Goal: Contribute content: Add original content to the website for others to see

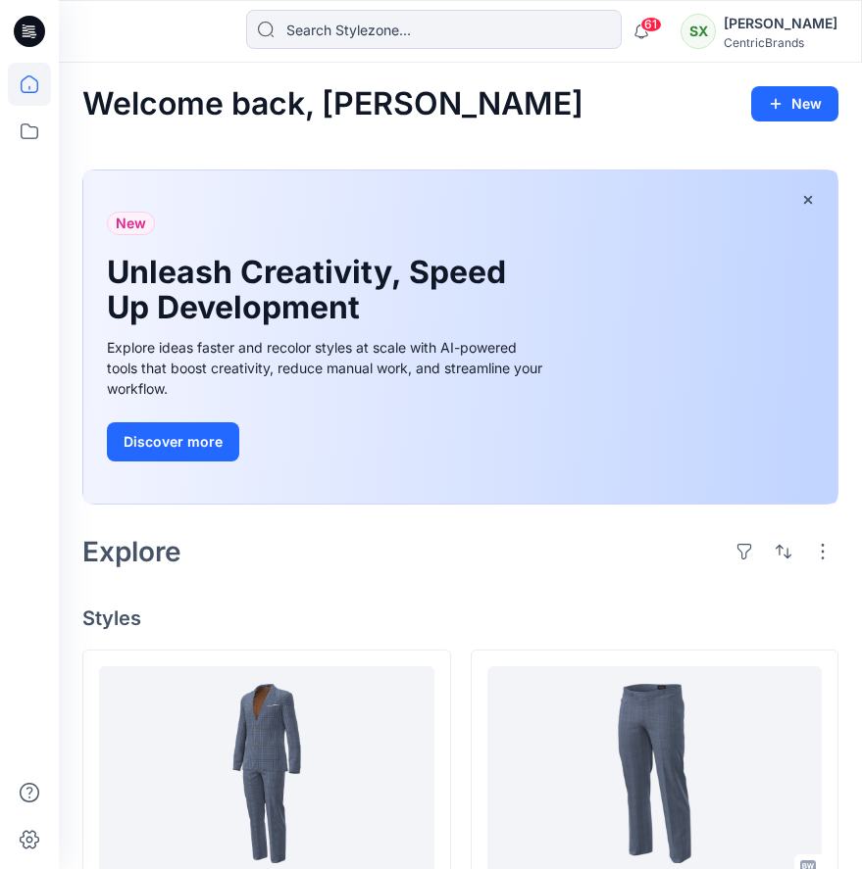
scroll to position [383, 0]
click at [32, 86] on icon at bounding box center [29, 84] width 43 height 43
click at [30, 85] on icon at bounding box center [29, 84] width 43 height 43
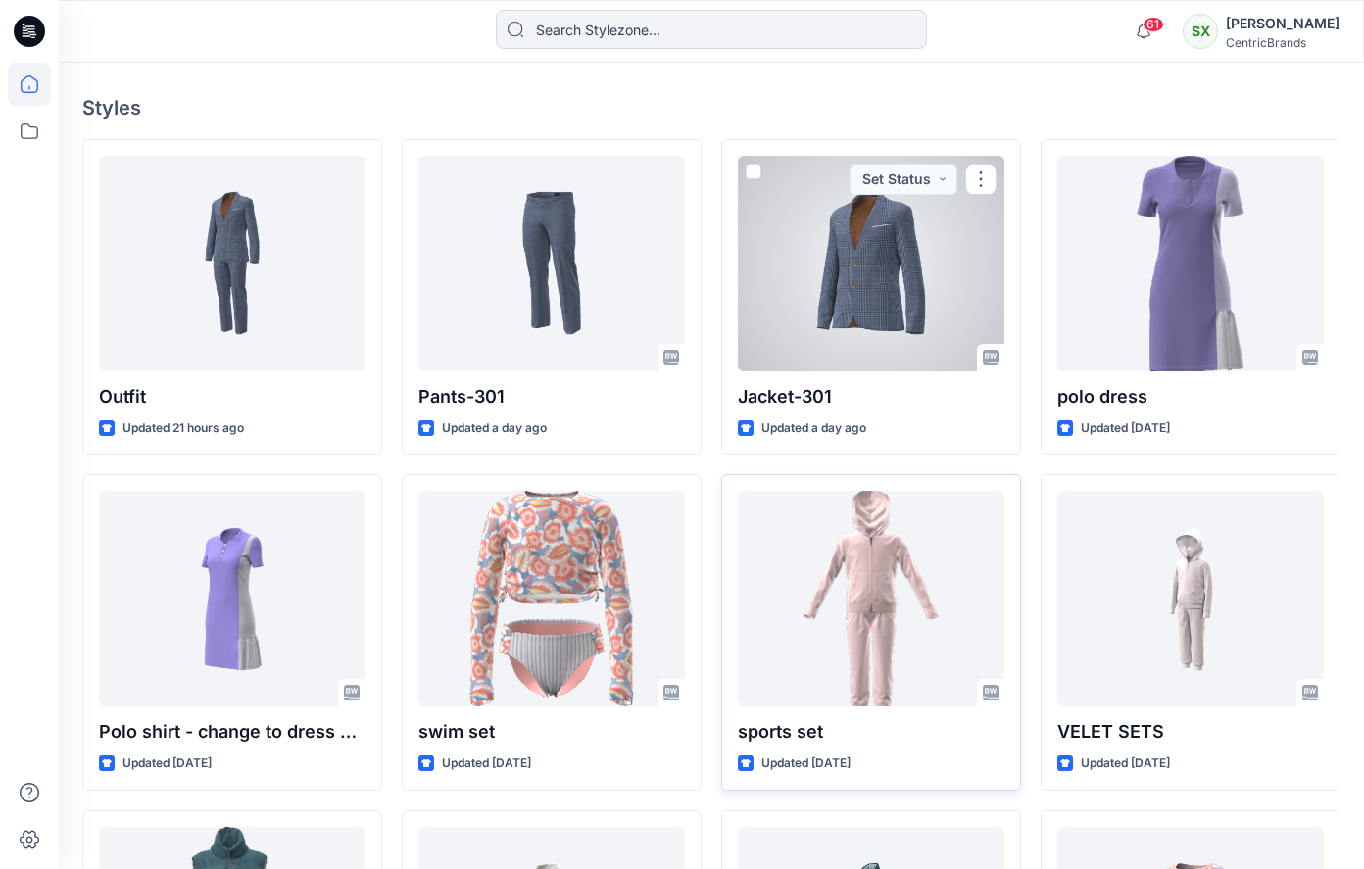
scroll to position [637, 0]
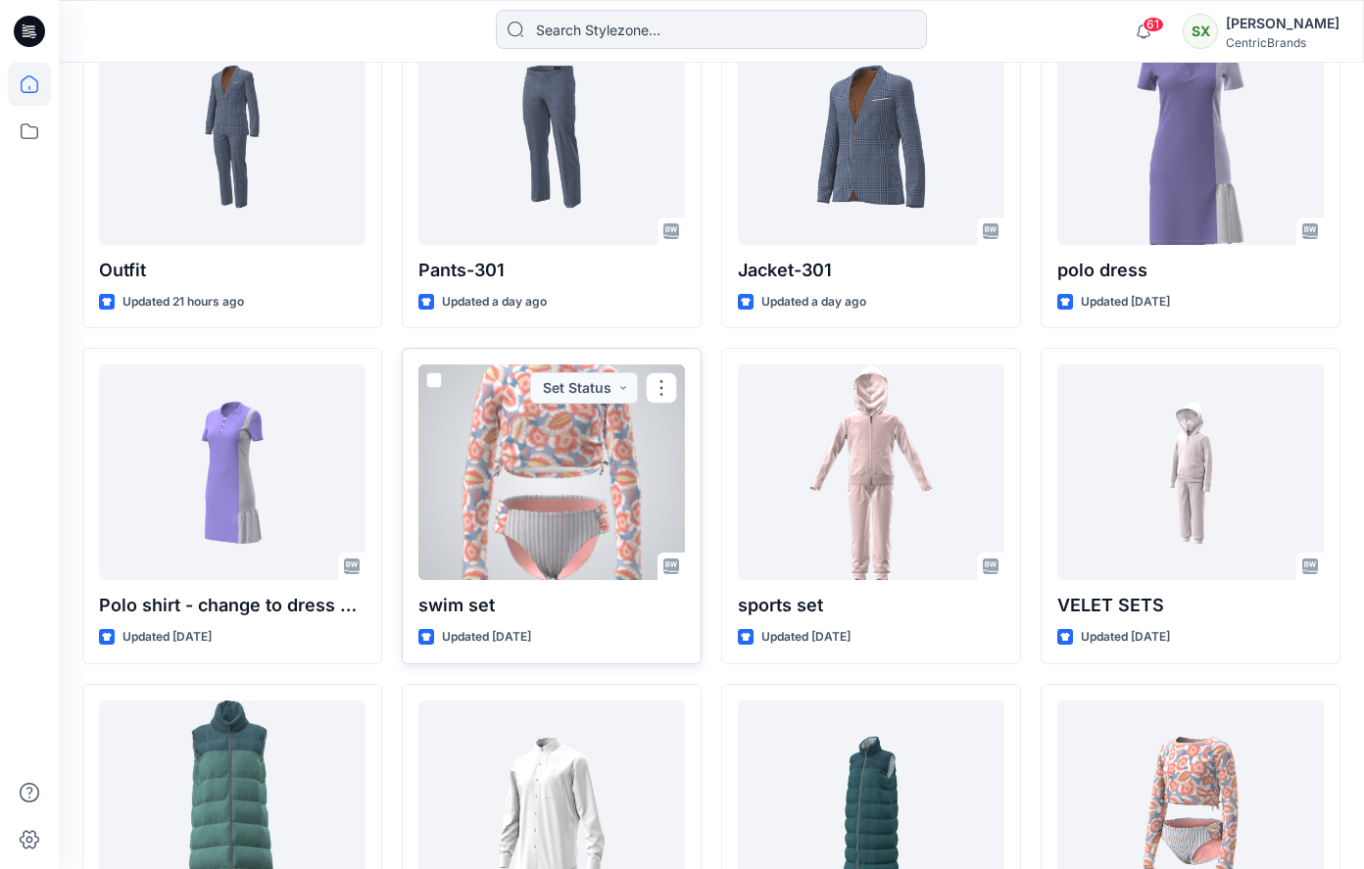
click at [564, 482] on div at bounding box center [552, 473] width 267 height 216
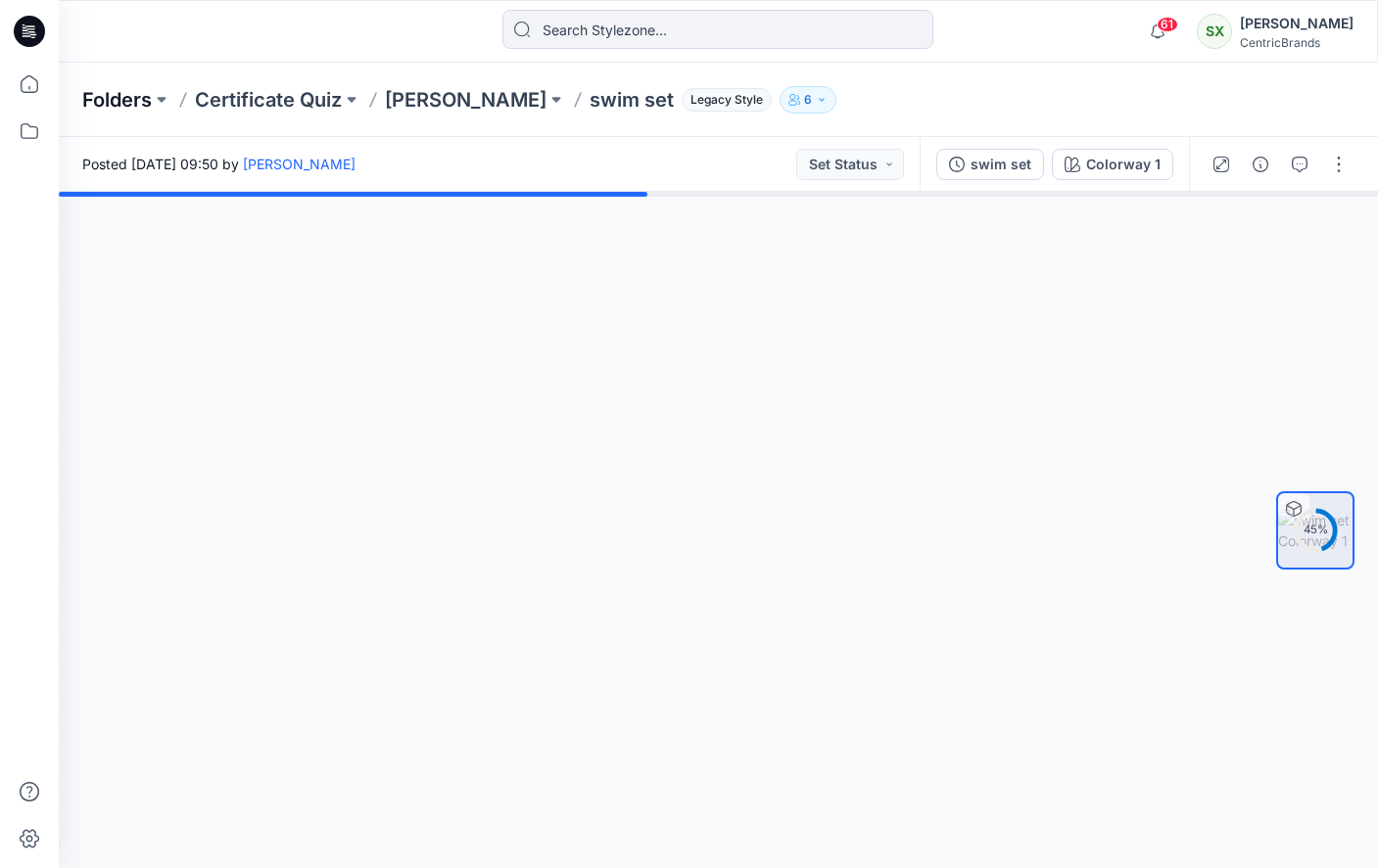
click at [113, 101] on p "Folders" at bounding box center [117, 99] width 70 height 27
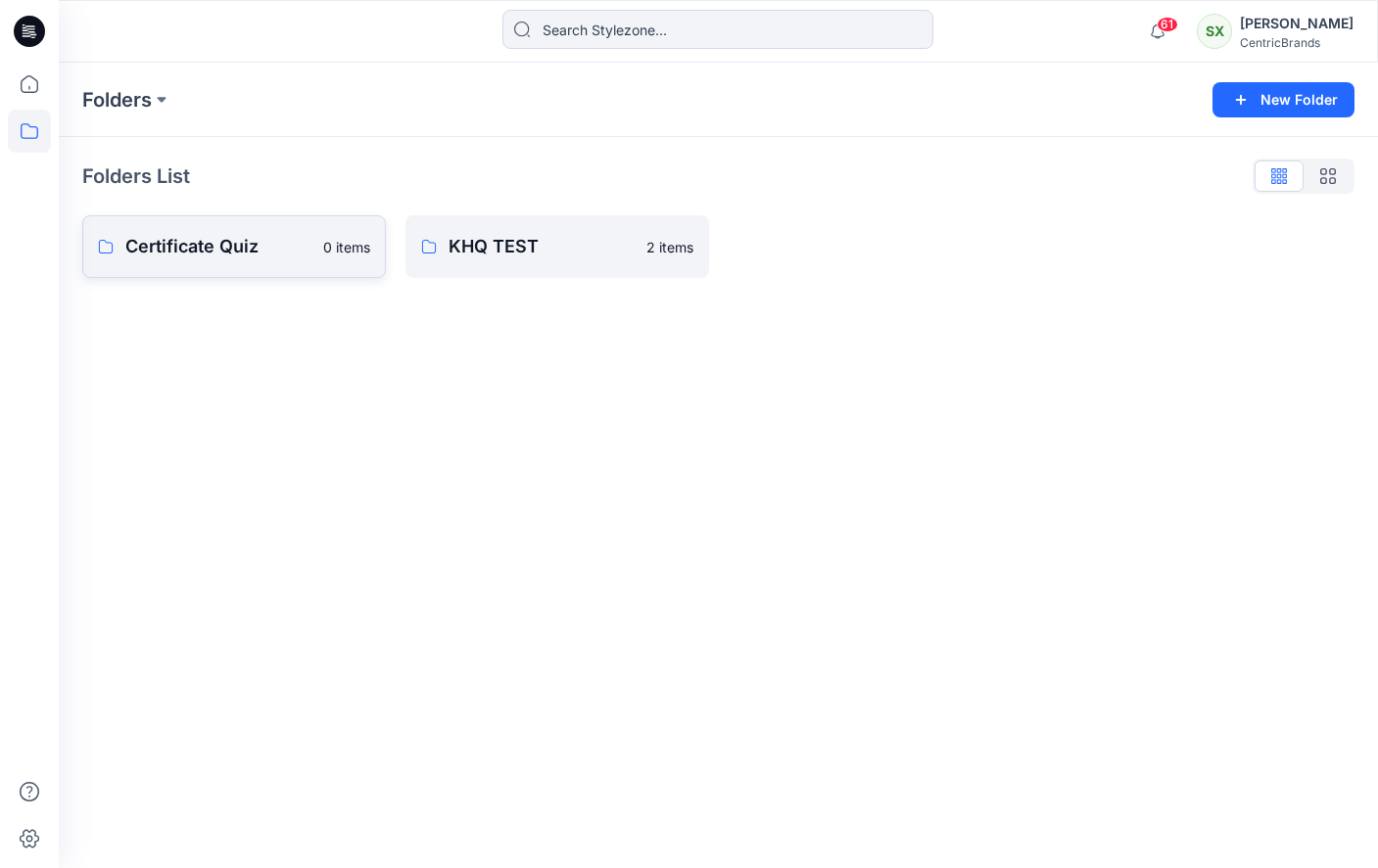
click at [318, 246] on link "Certificate Quiz 0 items" at bounding box center [234, 247] width 304 height 63
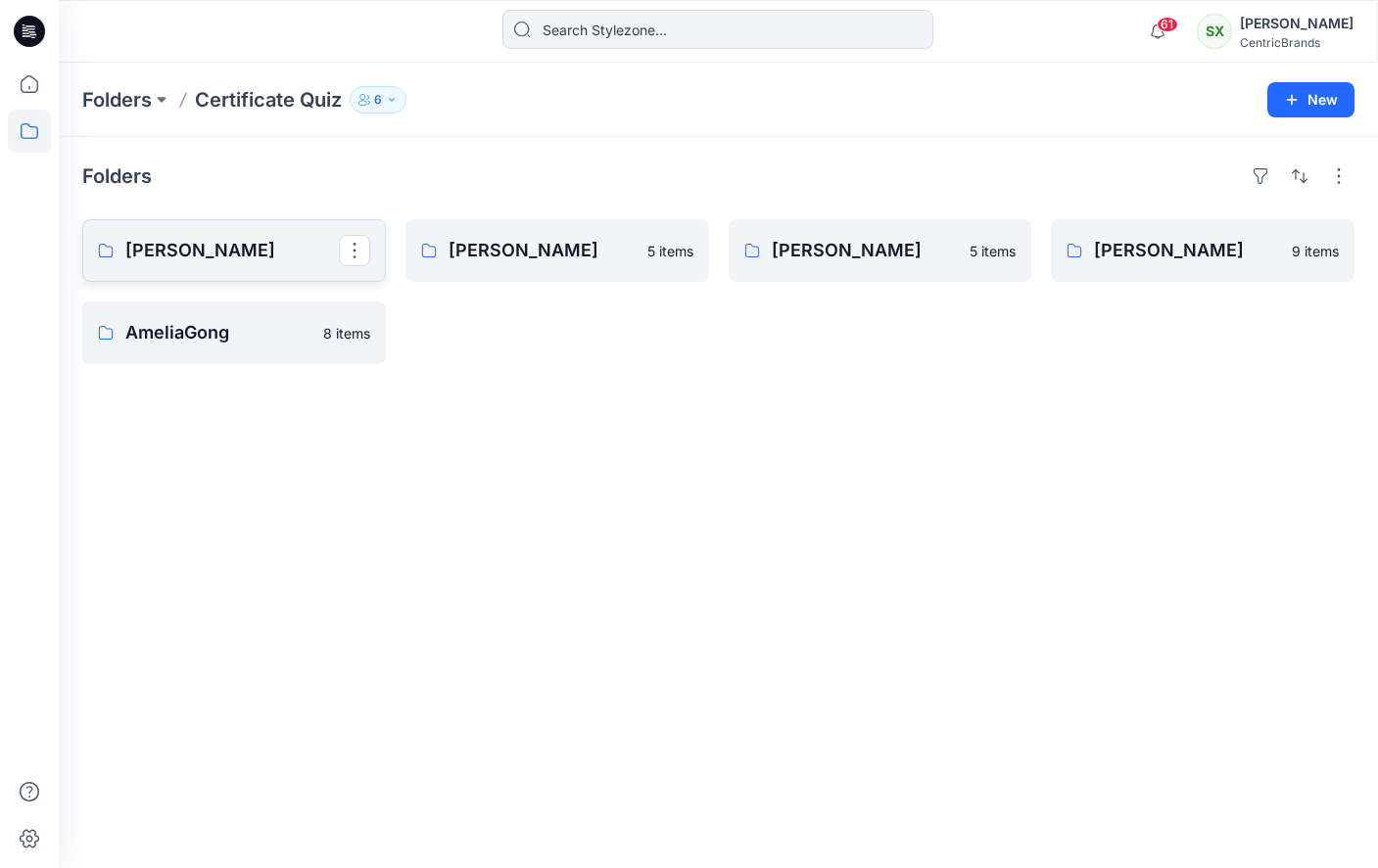
click at [232, 244] on p "[PERSON_NAME]" at bounding box center [232, 250] width 214 height 27
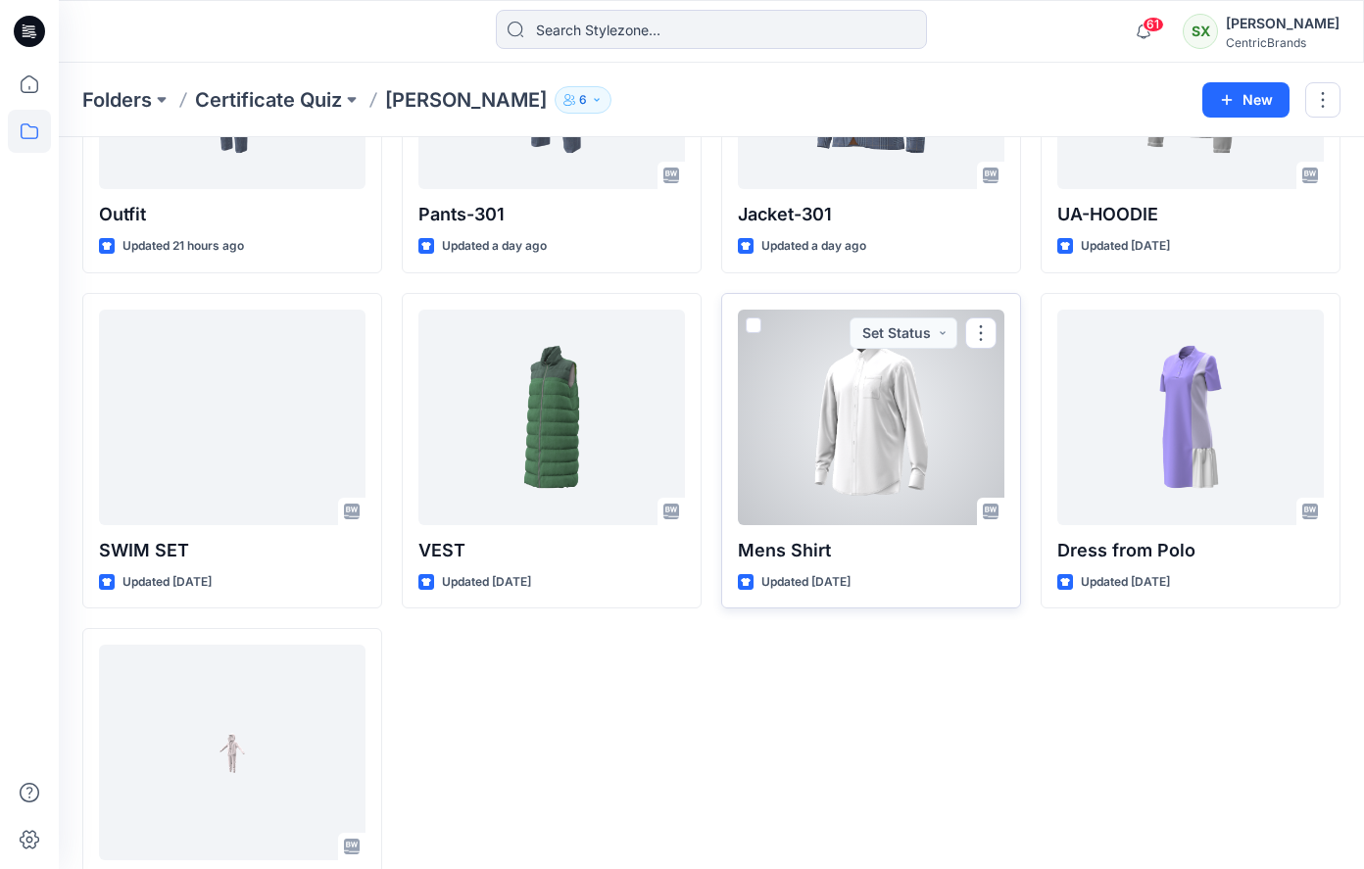
scroll to position [357, 0]
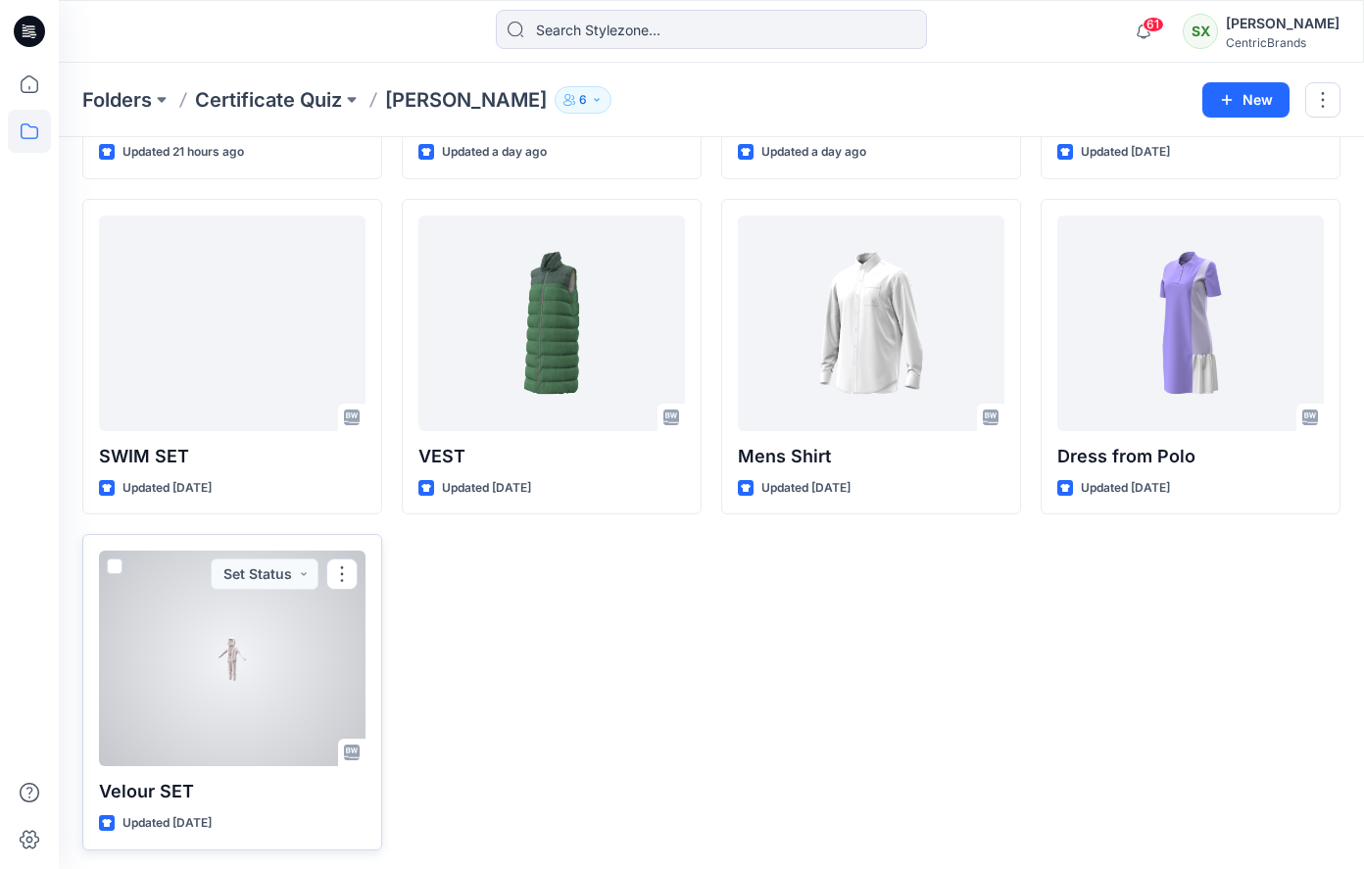
click at [252, 623] on div at bounding box center [232, 659] width 267 height 216
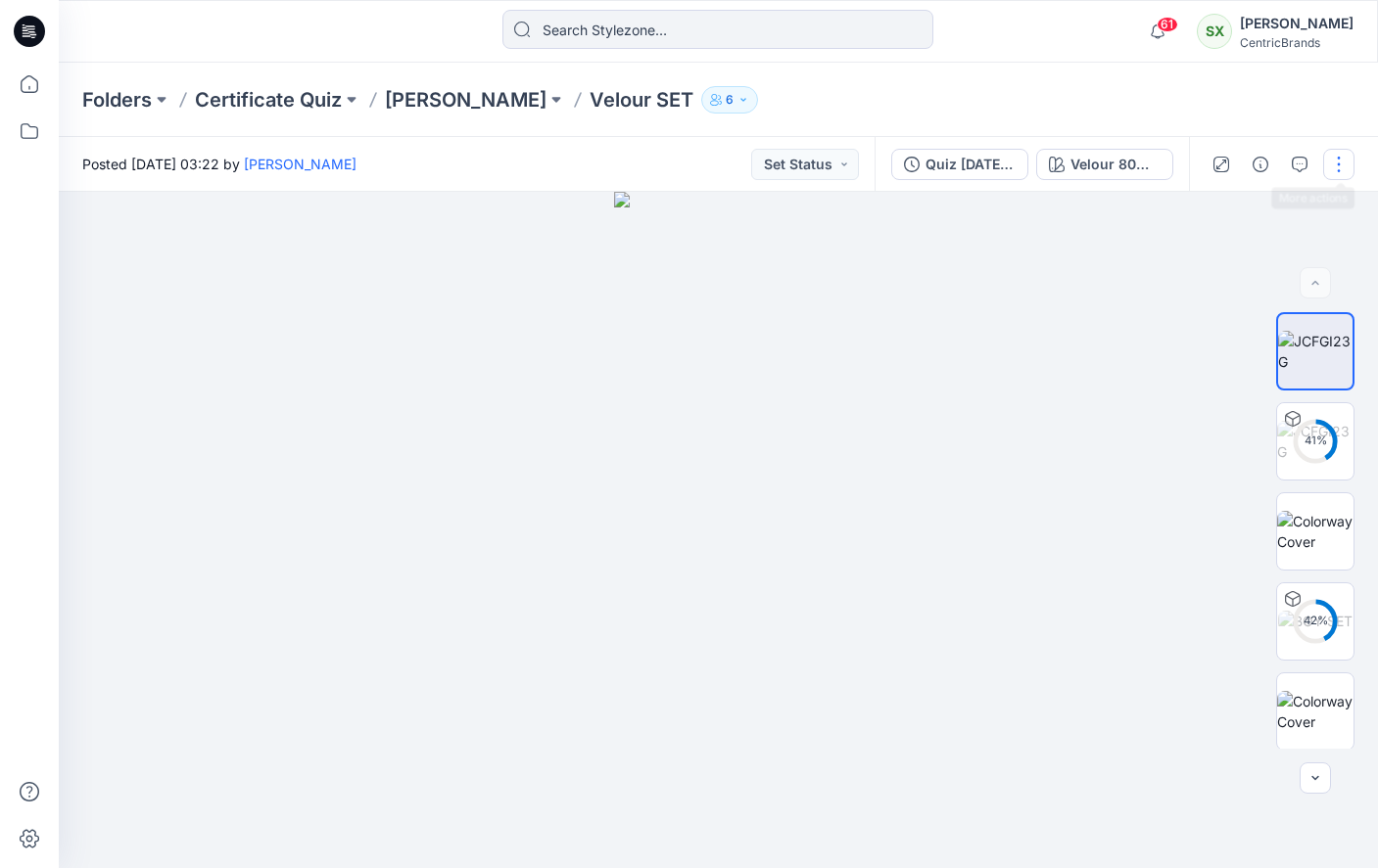
click at [860, 166] on button "button" at bounding box center [1338, 164] width 31 height 31
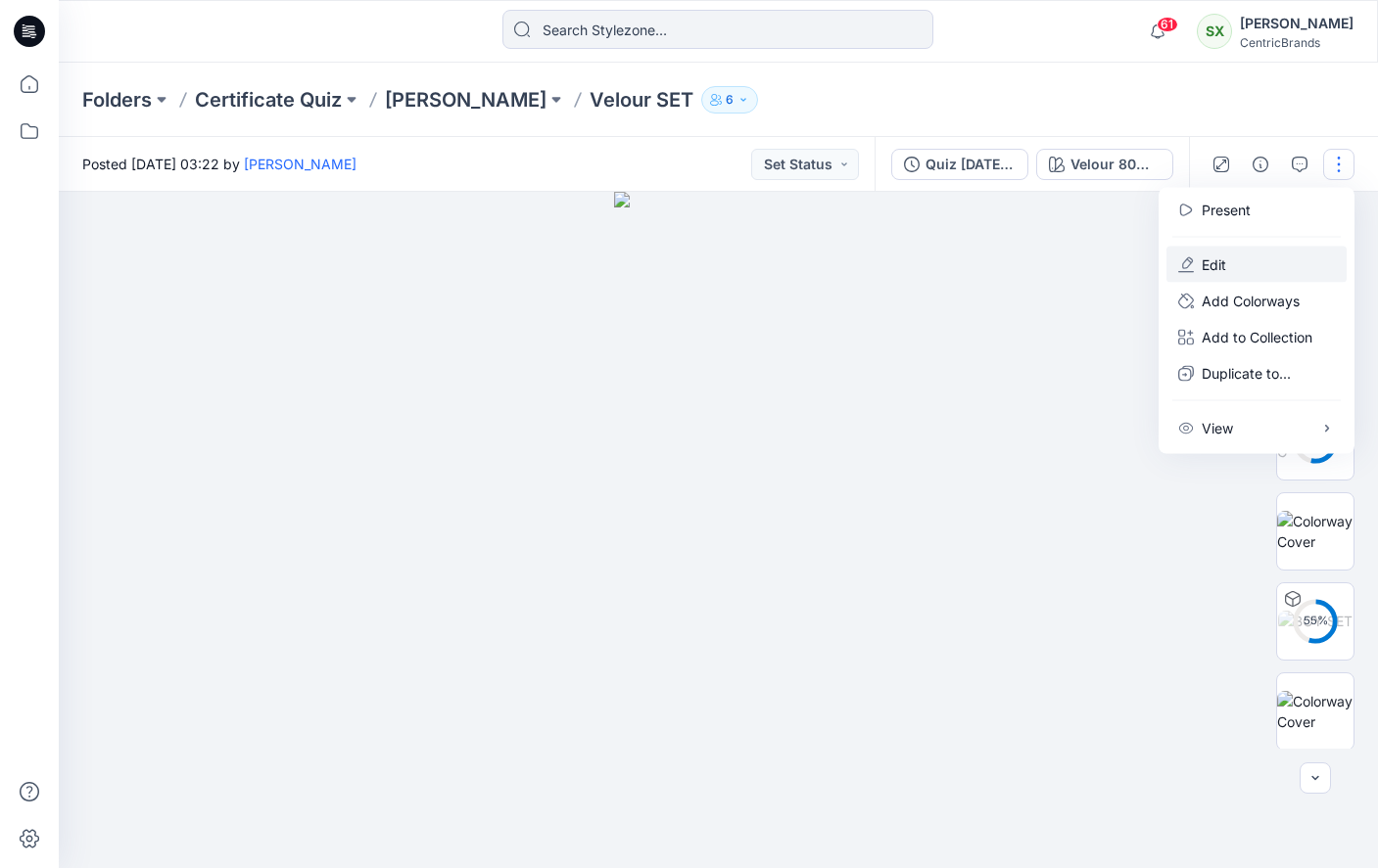
click at [860, 266] on p "Edit" at bounding box center [1214, 265] width 25 height 21
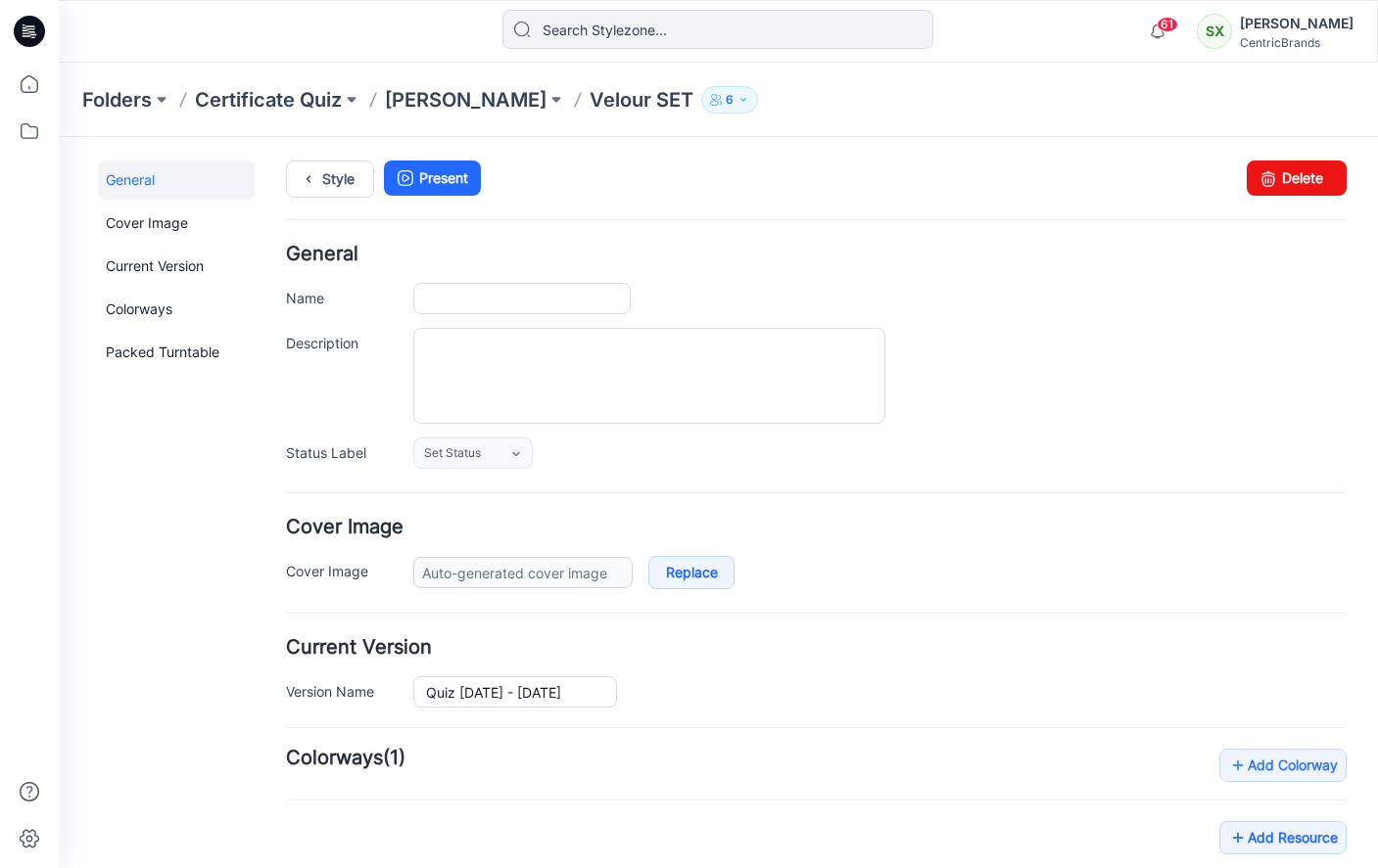
type input "Velour SET"
type input "Velour 80% Cotton, 20% Polyester 260 Grams / sq meter"
type input "Default Thumbnail"
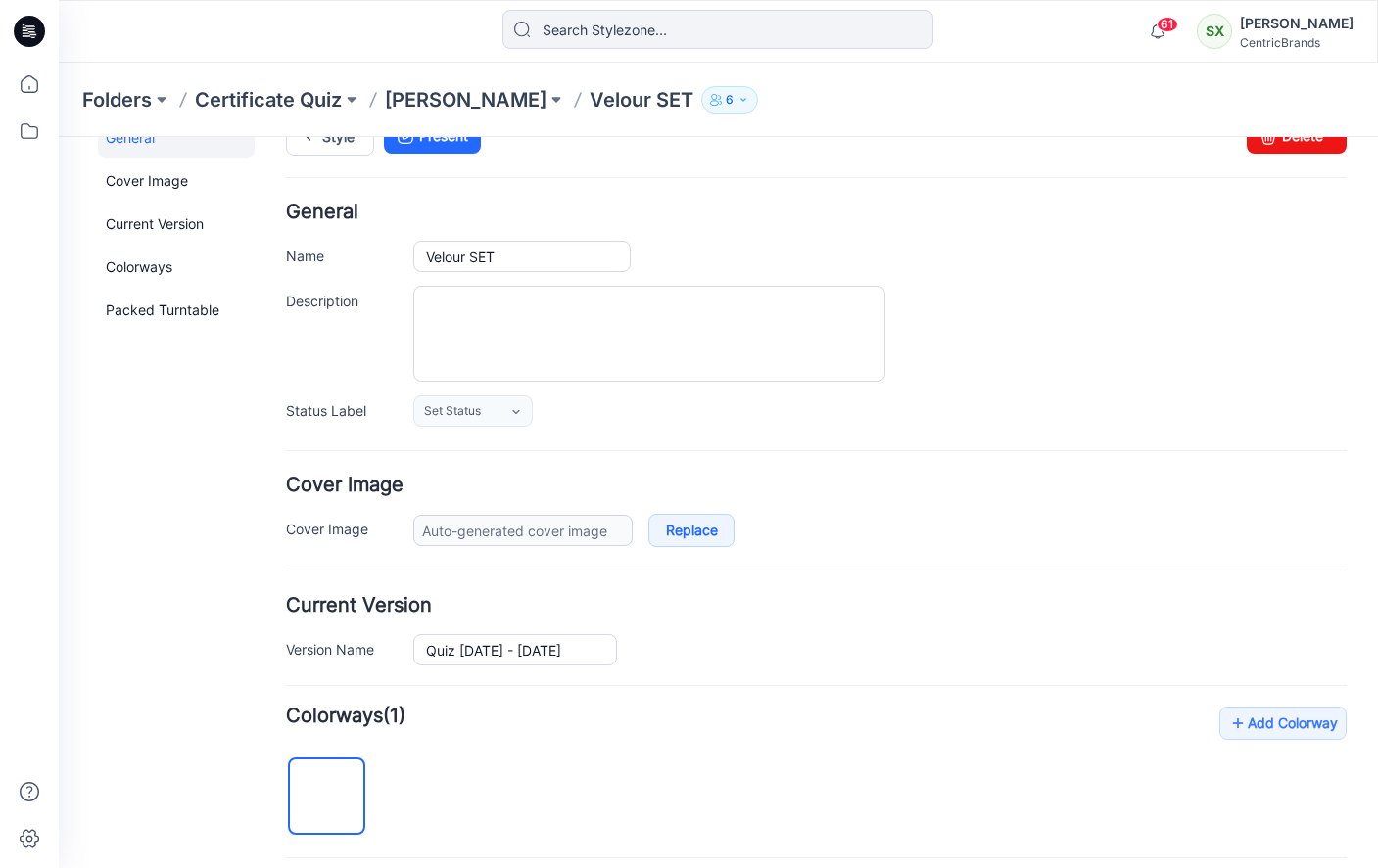
scroll to position [68, 0]
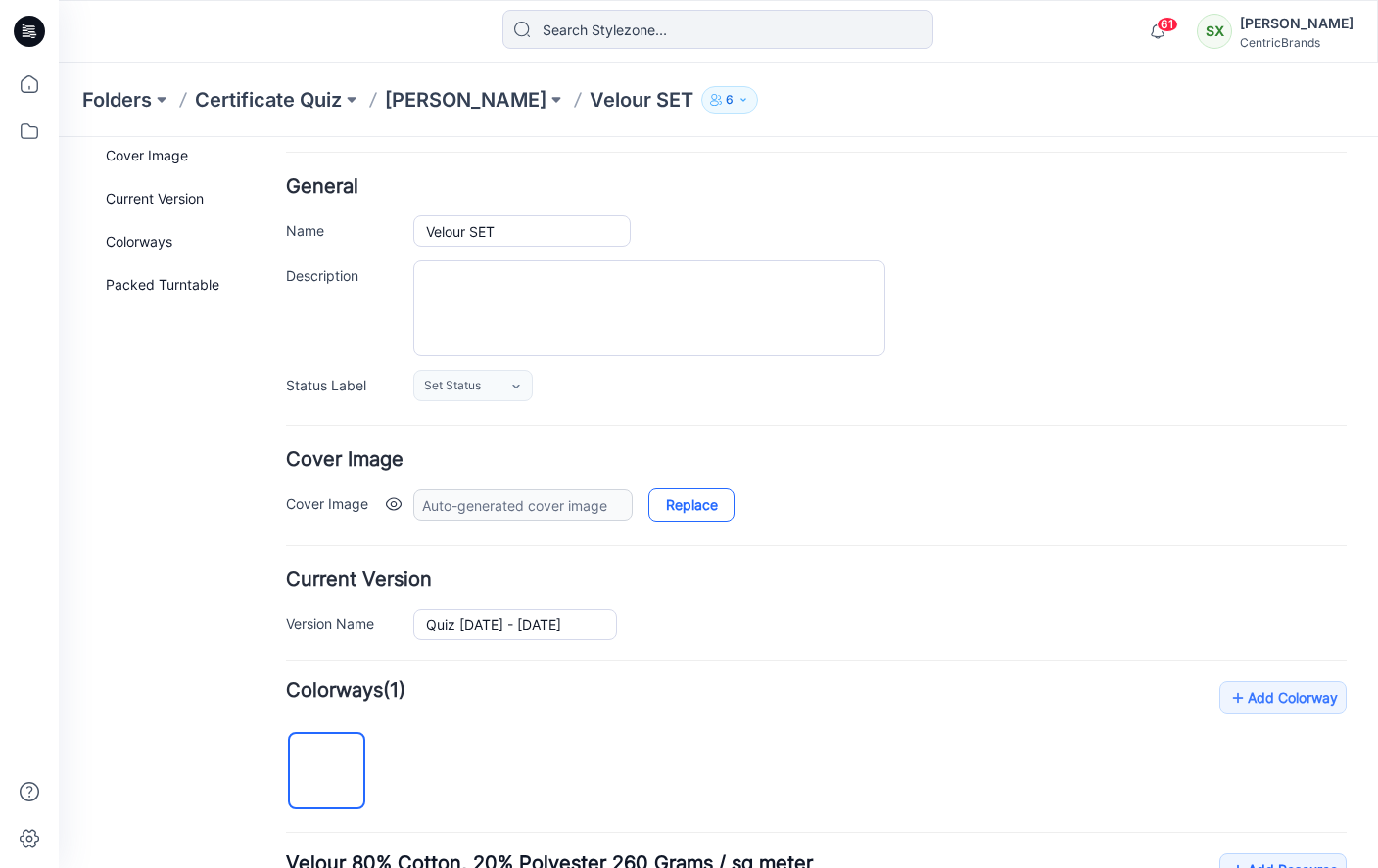
click at [701, 502] on link "Replace" at bounding box center [691, 504] width 86 height 33
click at [335, 764] on img at bounding box center [328, 772] width 16 height 16
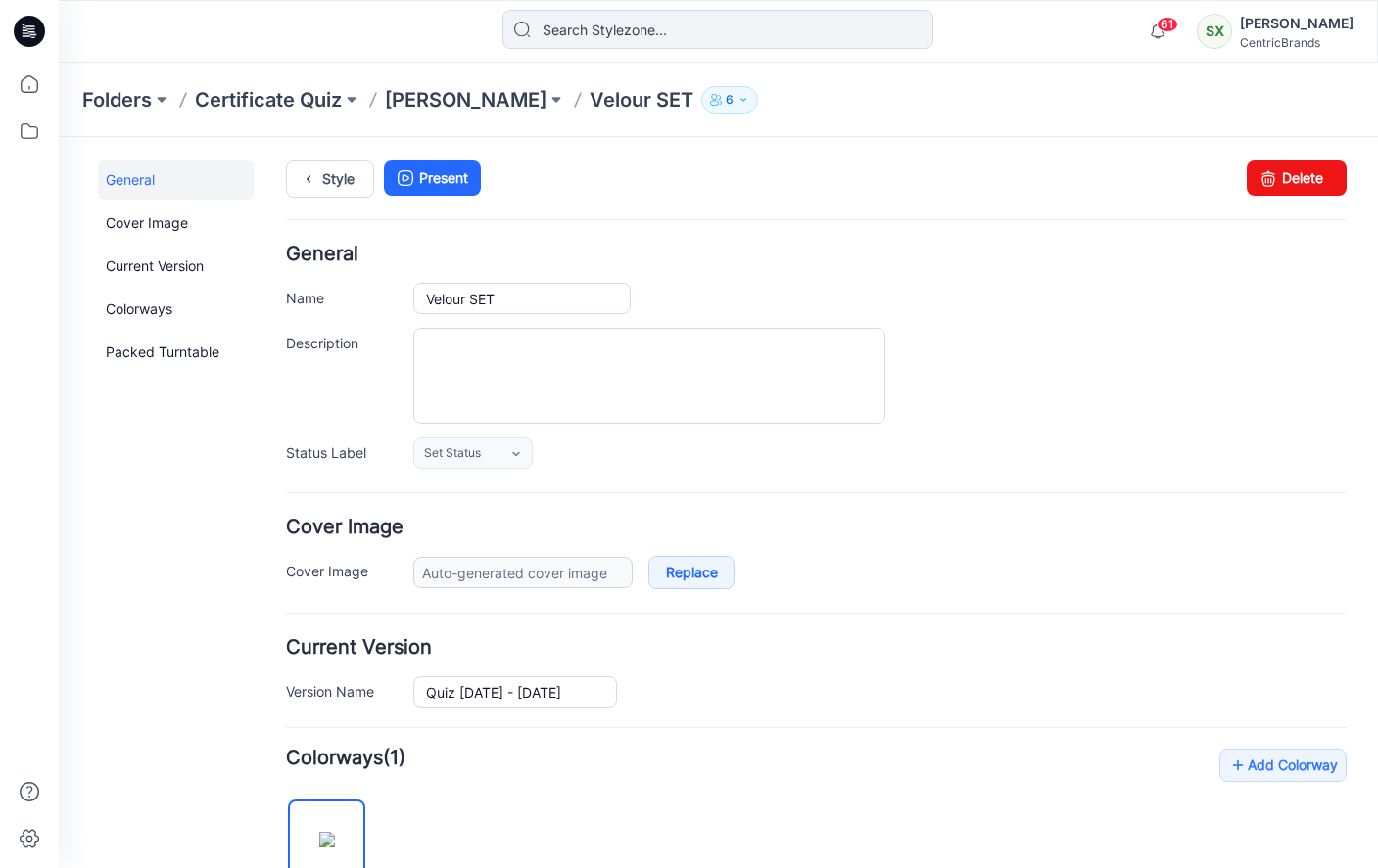
click at [590, 93] on p "Velour SET" at bounding box center [642, 99] width 104 height 27
click at [590, 97] on p "Velour SET" at bounding box center [642, 99] width 104 height 27
click at [447, 105] on p "[PERSON_NAME]" at bounding box center [466, 99] width 162 height 27
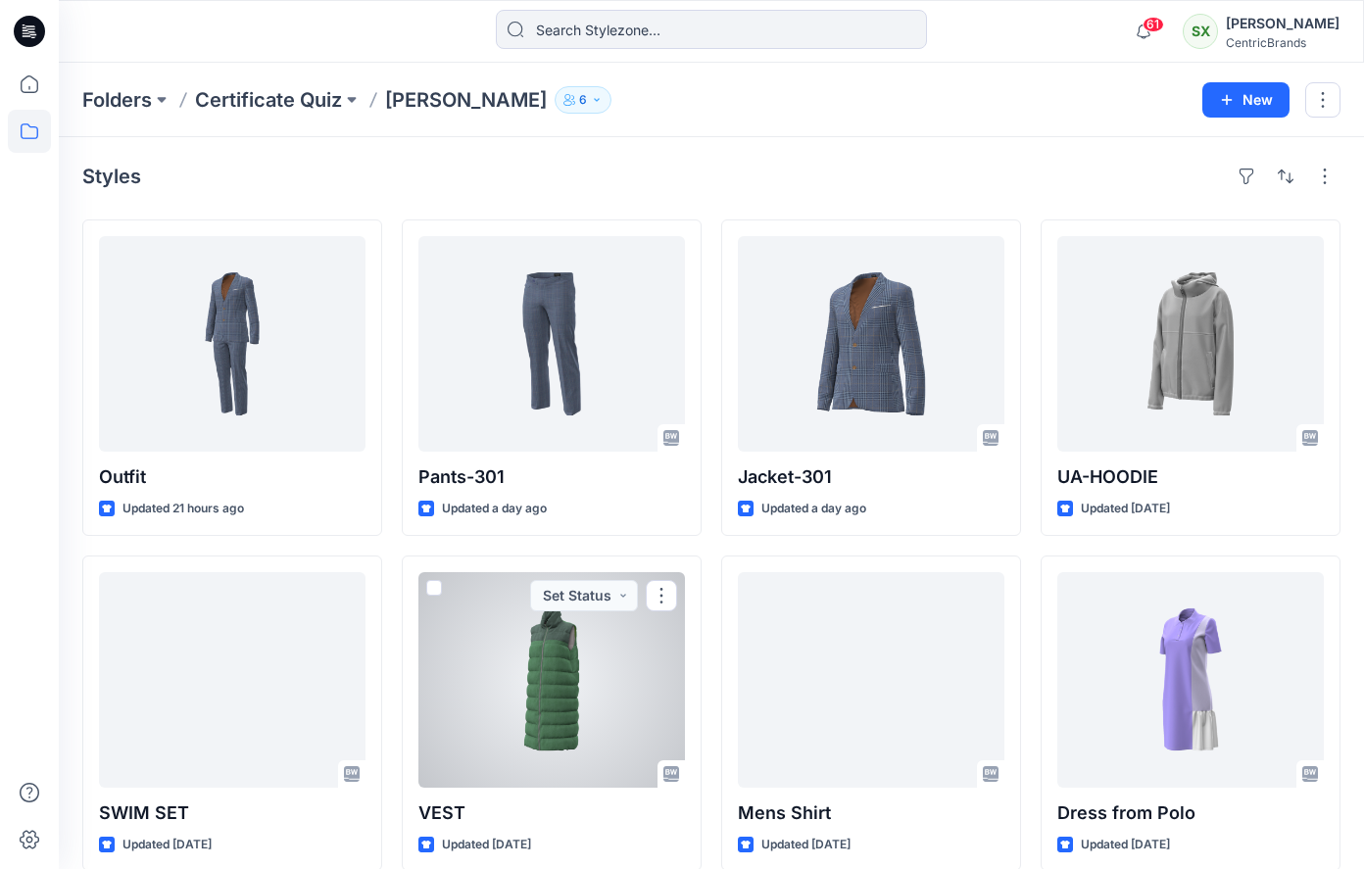
scroll to position [357, 0]
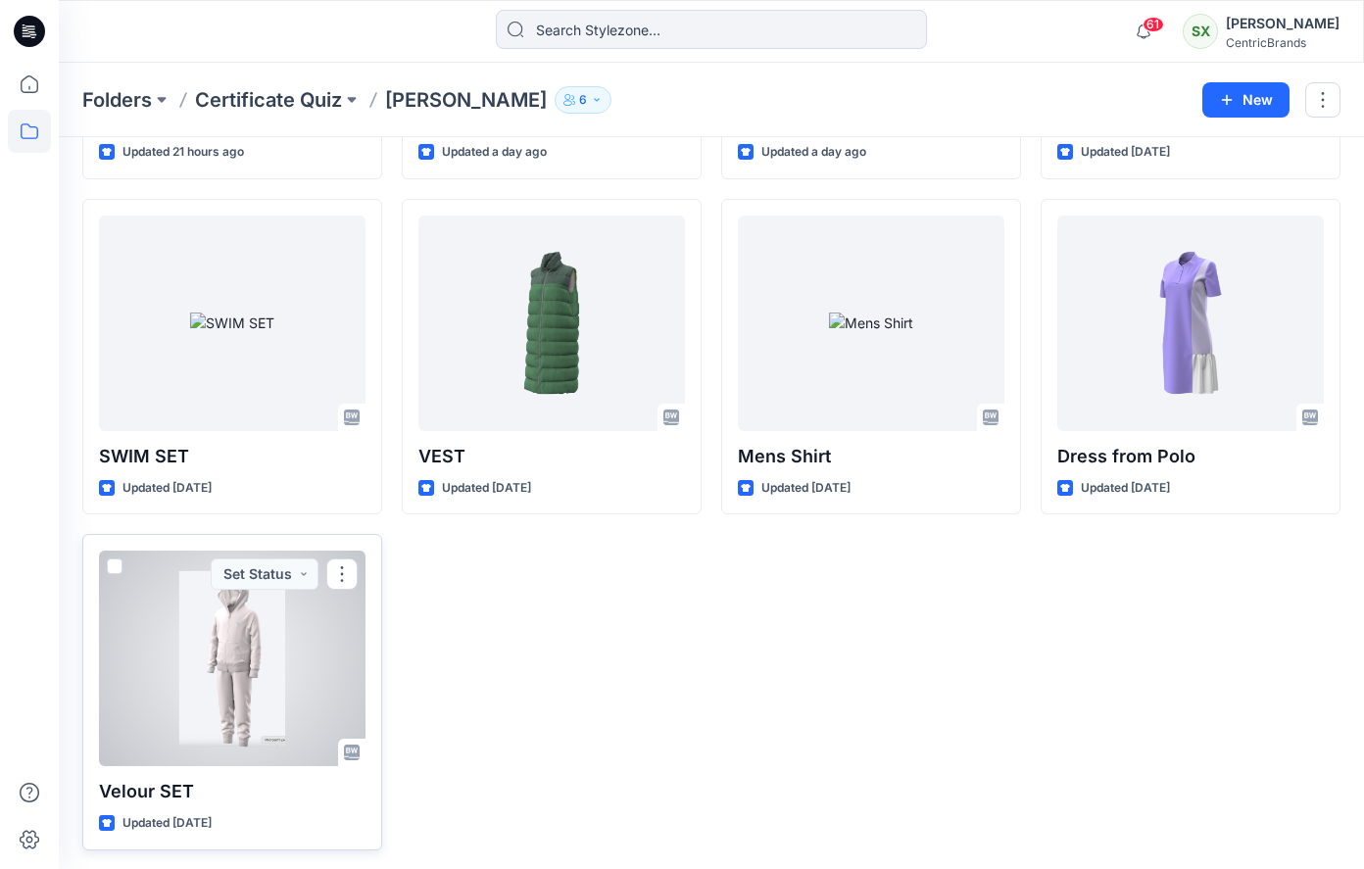
click at [226, 694] on div at bounding box center [232, 659] width 267 height 216
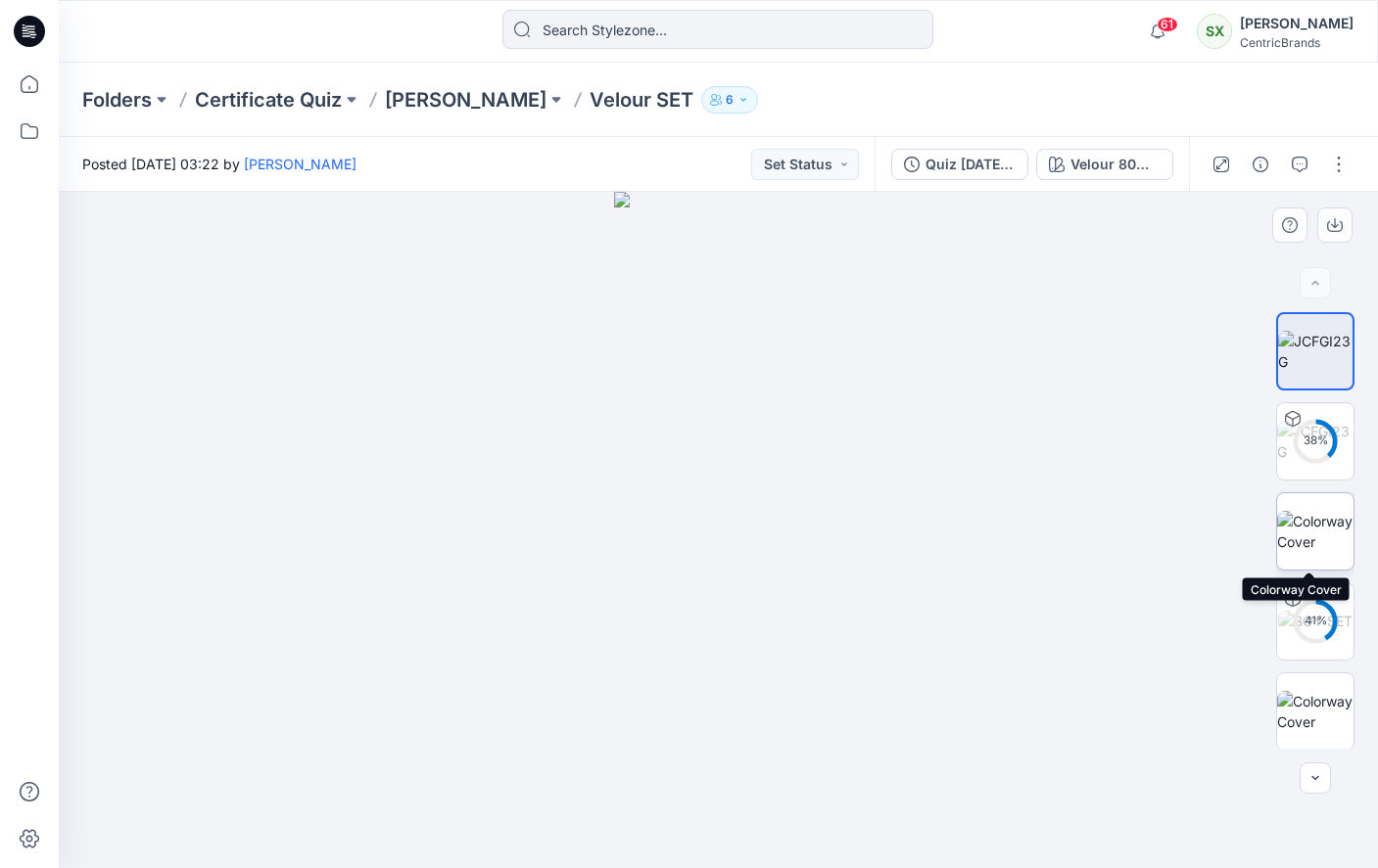
click at [1295, 521] on img at bounding box center [1315, 531] width 76 height 41
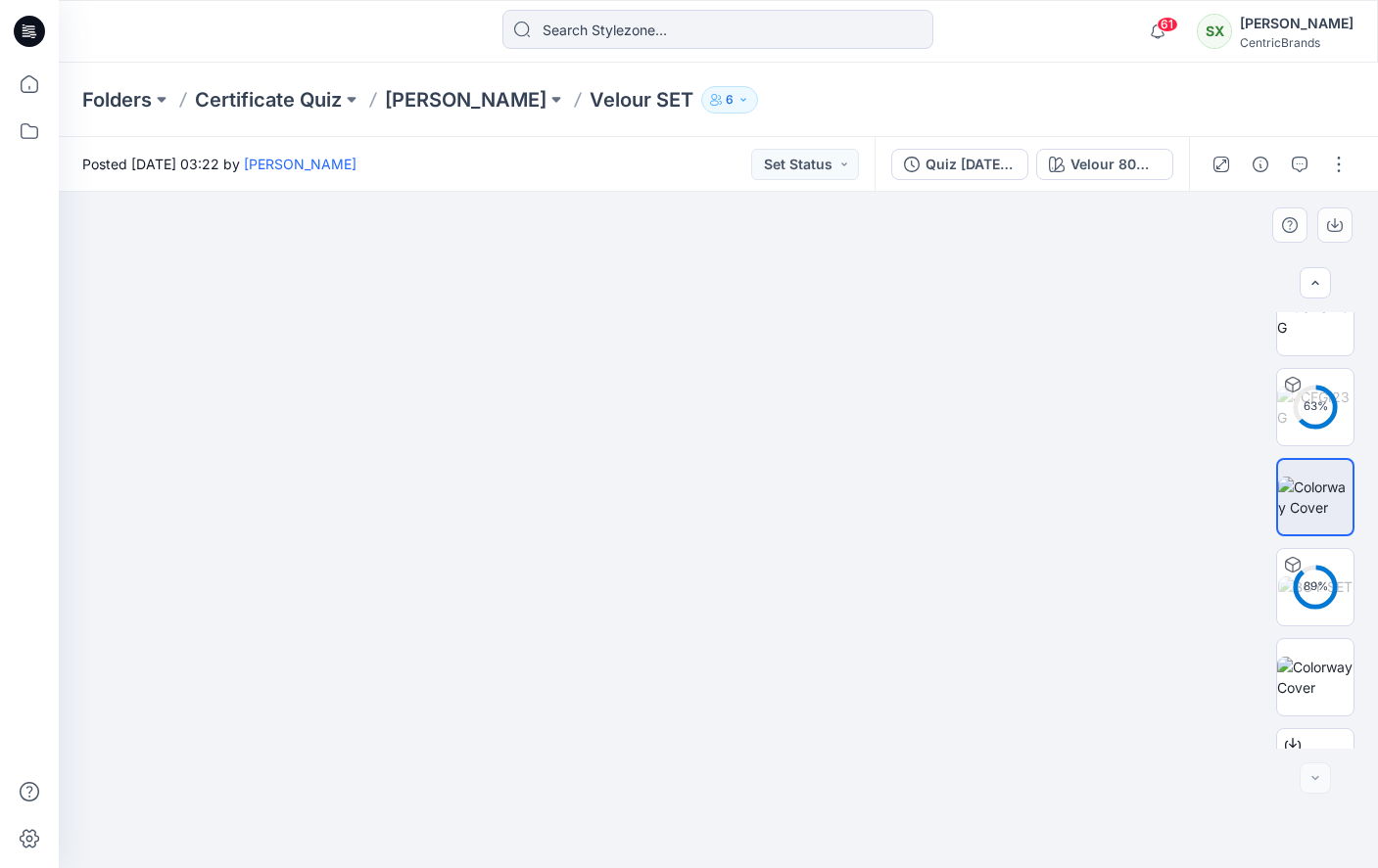
scroll to position [92, 0]
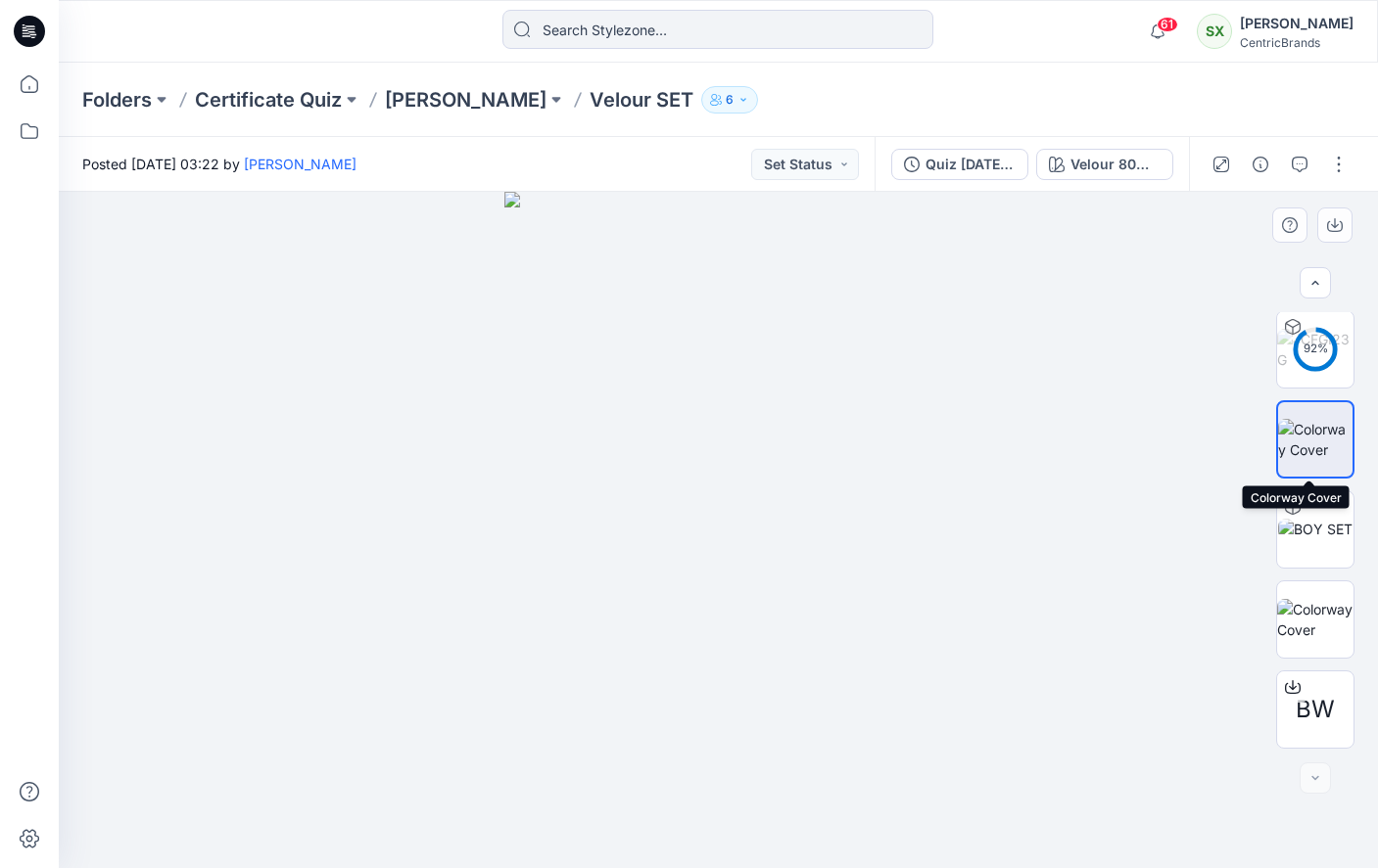
click at [1316, 447] on img at bounding box center [1315, 438] width 74 height 41
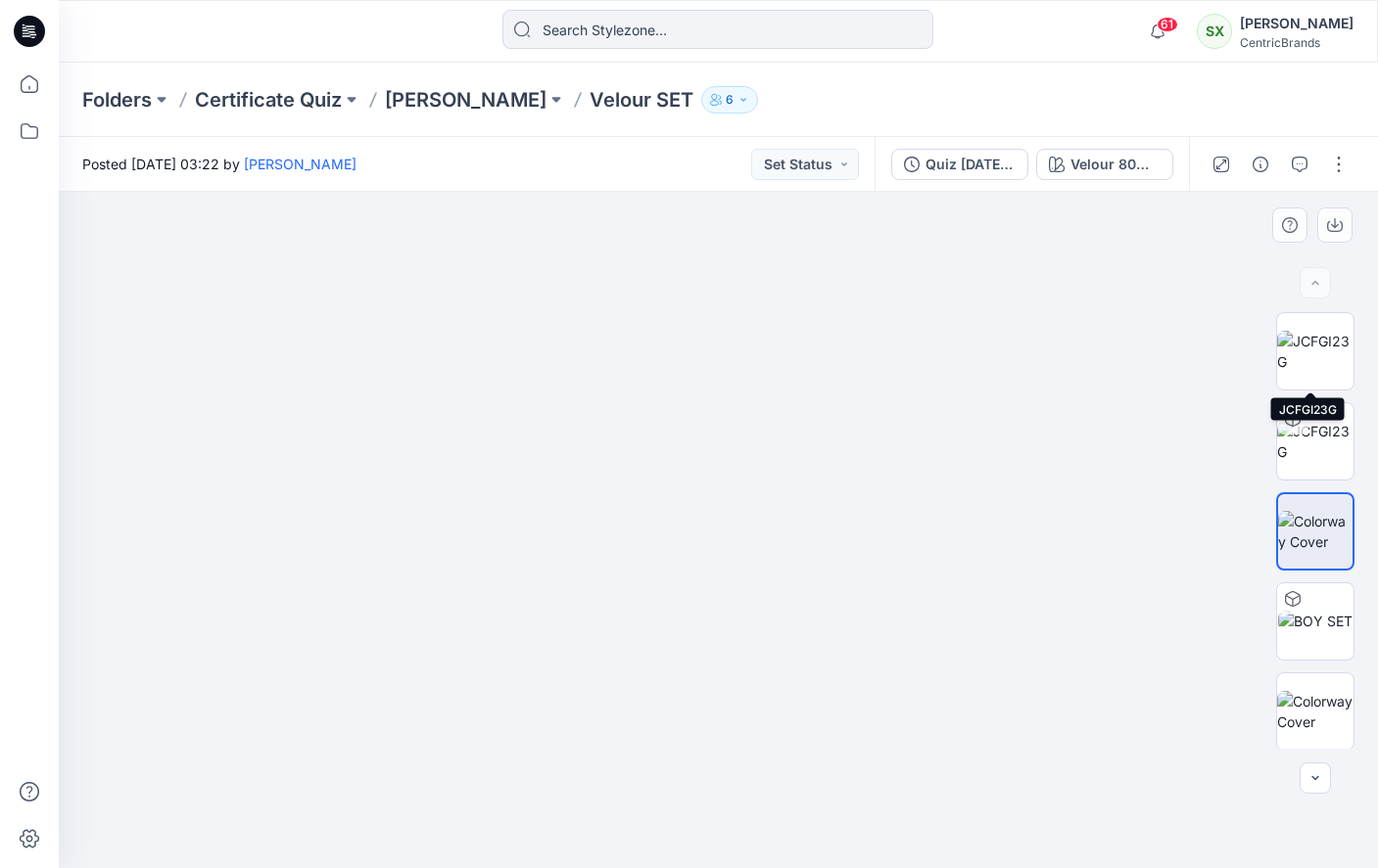
scroll to position [89, 0]
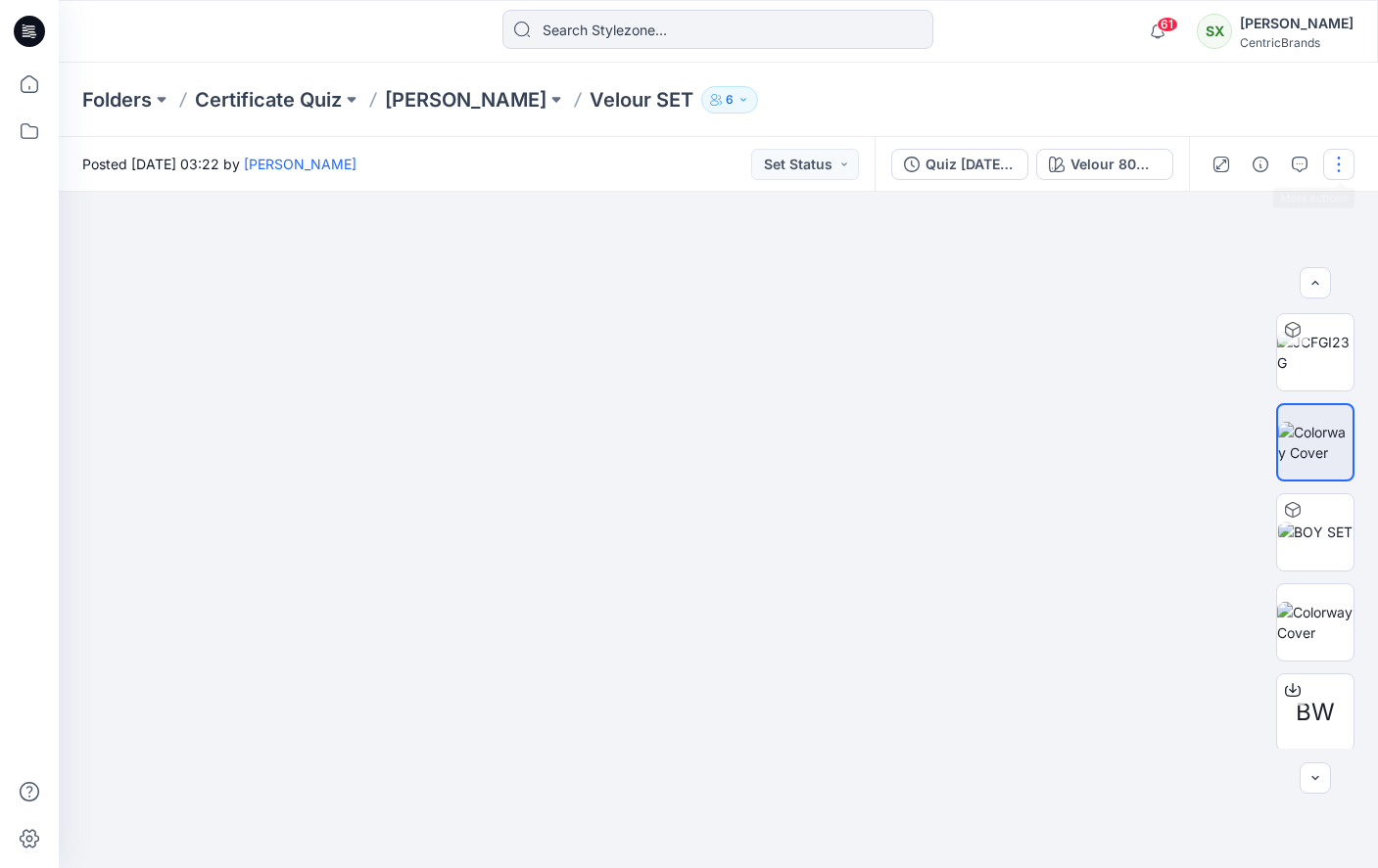
click at [1338, 167] on button "button" at bounding box center [1338, 164] width 31 height 31
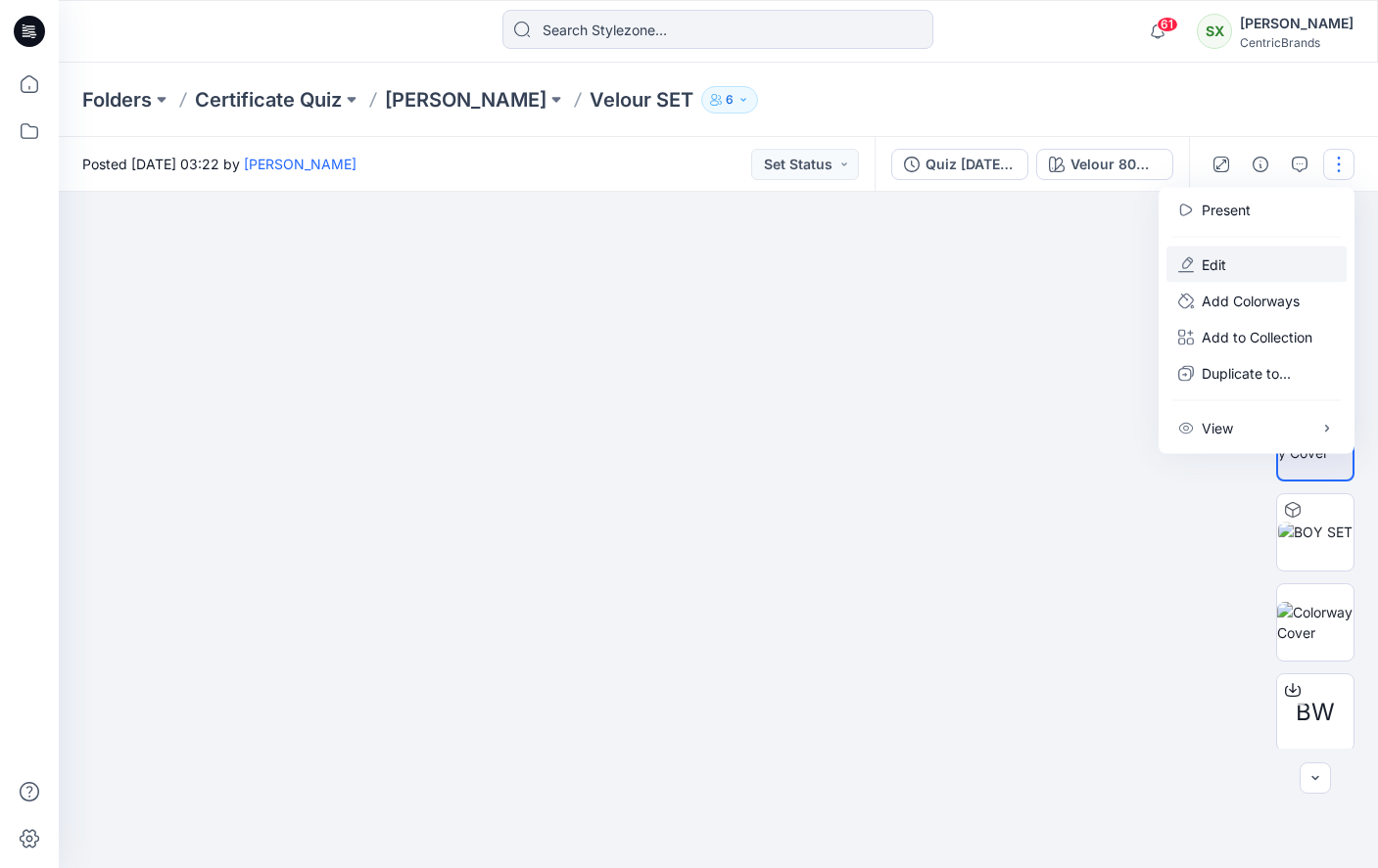
click at [1218, 262] on p "Edit" at bounding box center [1214, 265] width 25 height 21
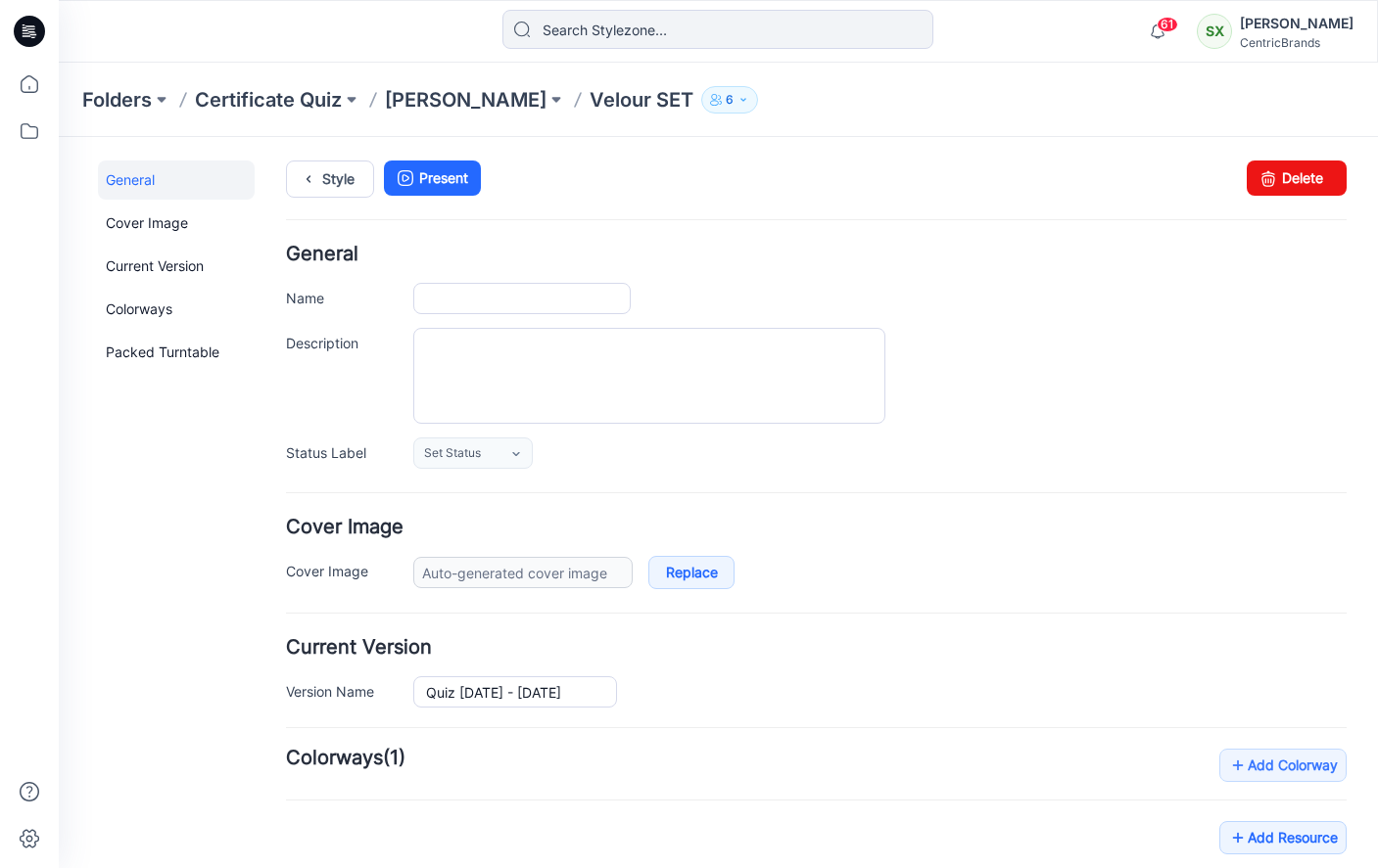
type input "Velour SET"
type input "Velour 80% Cotton, 20% Polyester 260 Grams / sq meter"
type input "Default Thumbnail"
click at [693, 570] on link "Replace" at bounding box center [691, 572] width 86 height 33
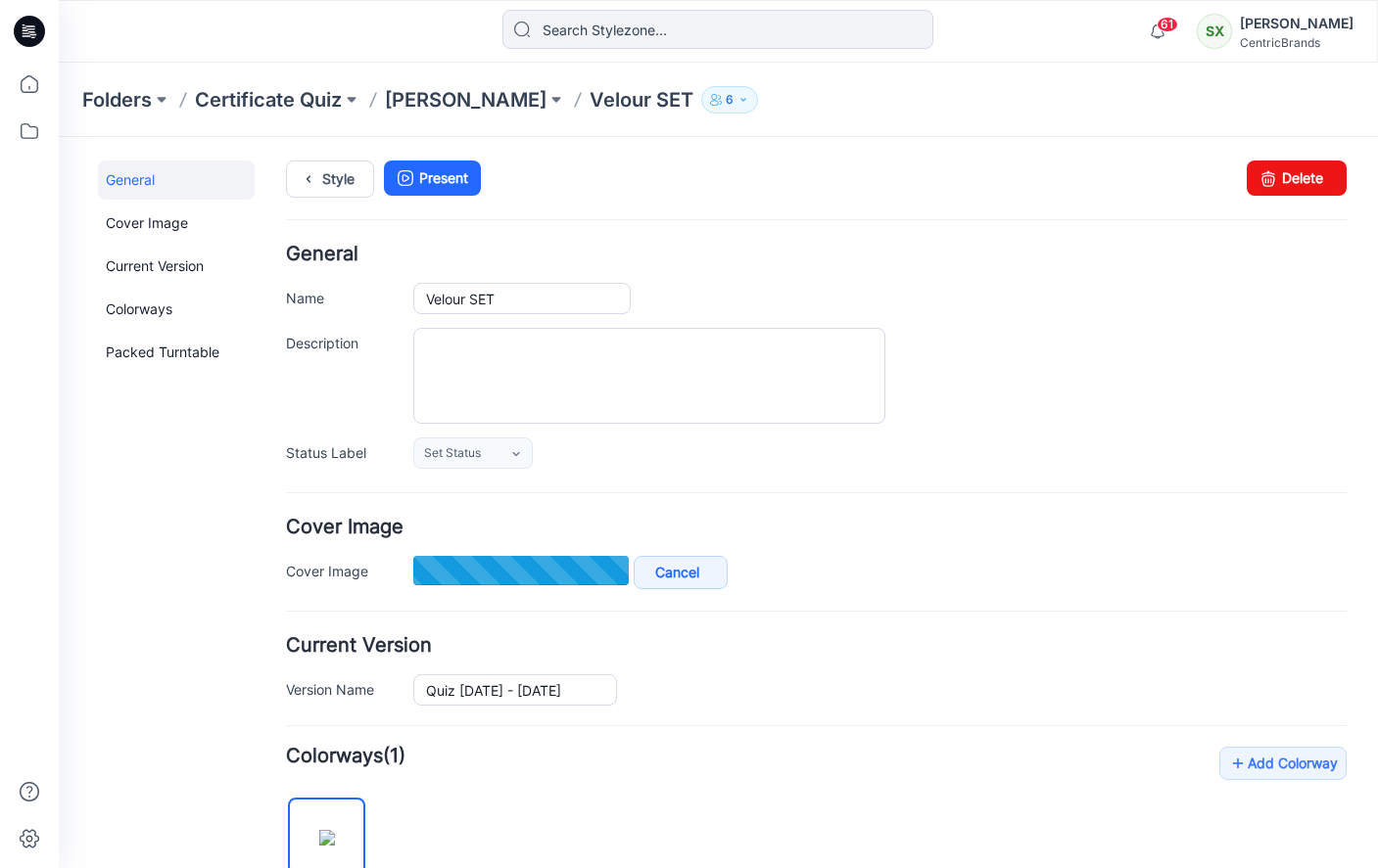
type input "67c93b0c29cb00605a844fc3.list.png"
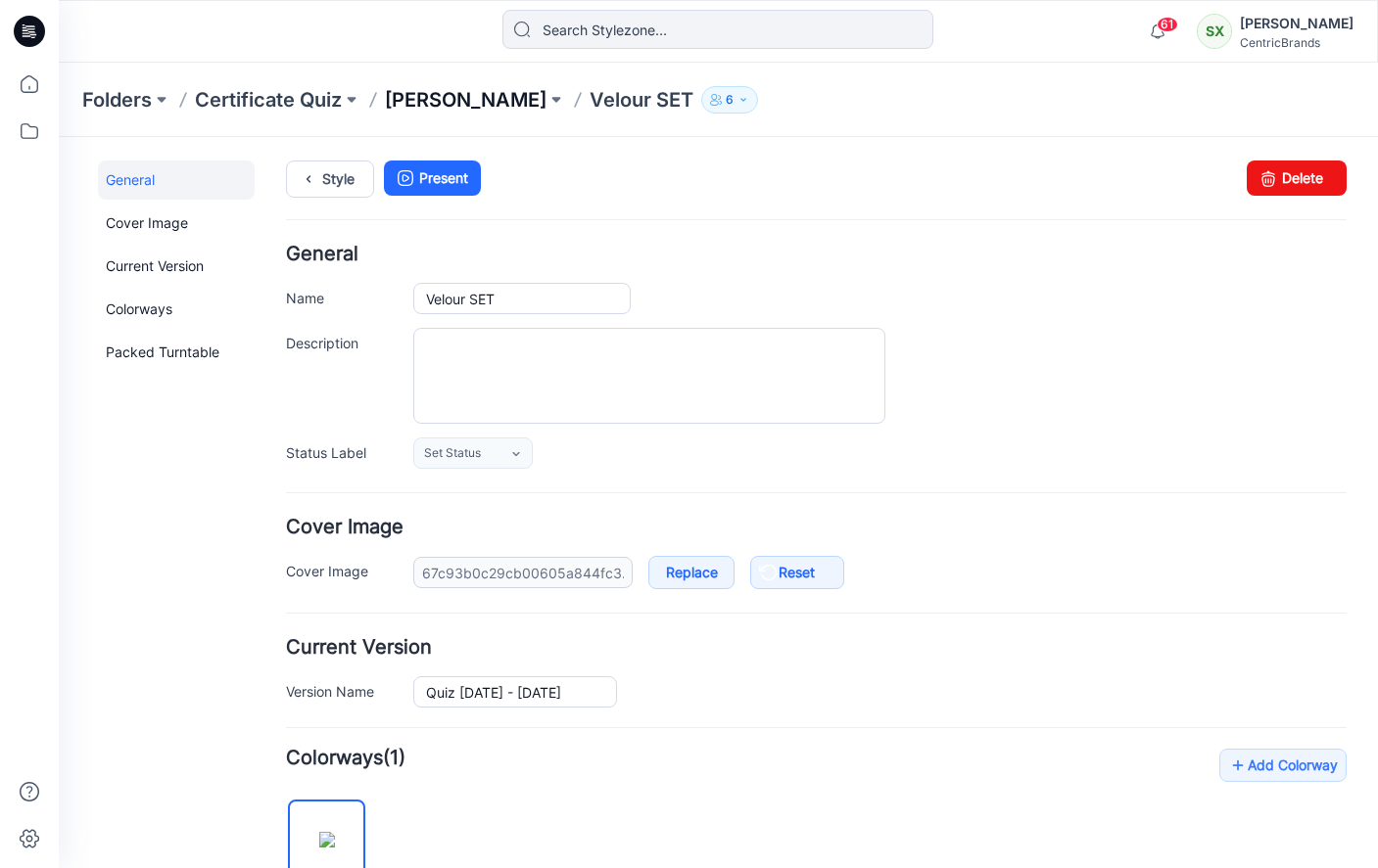
click at [439, 94] on p "[PERSON_NAME]" at bounding box center [466, 99] width 162 height 27
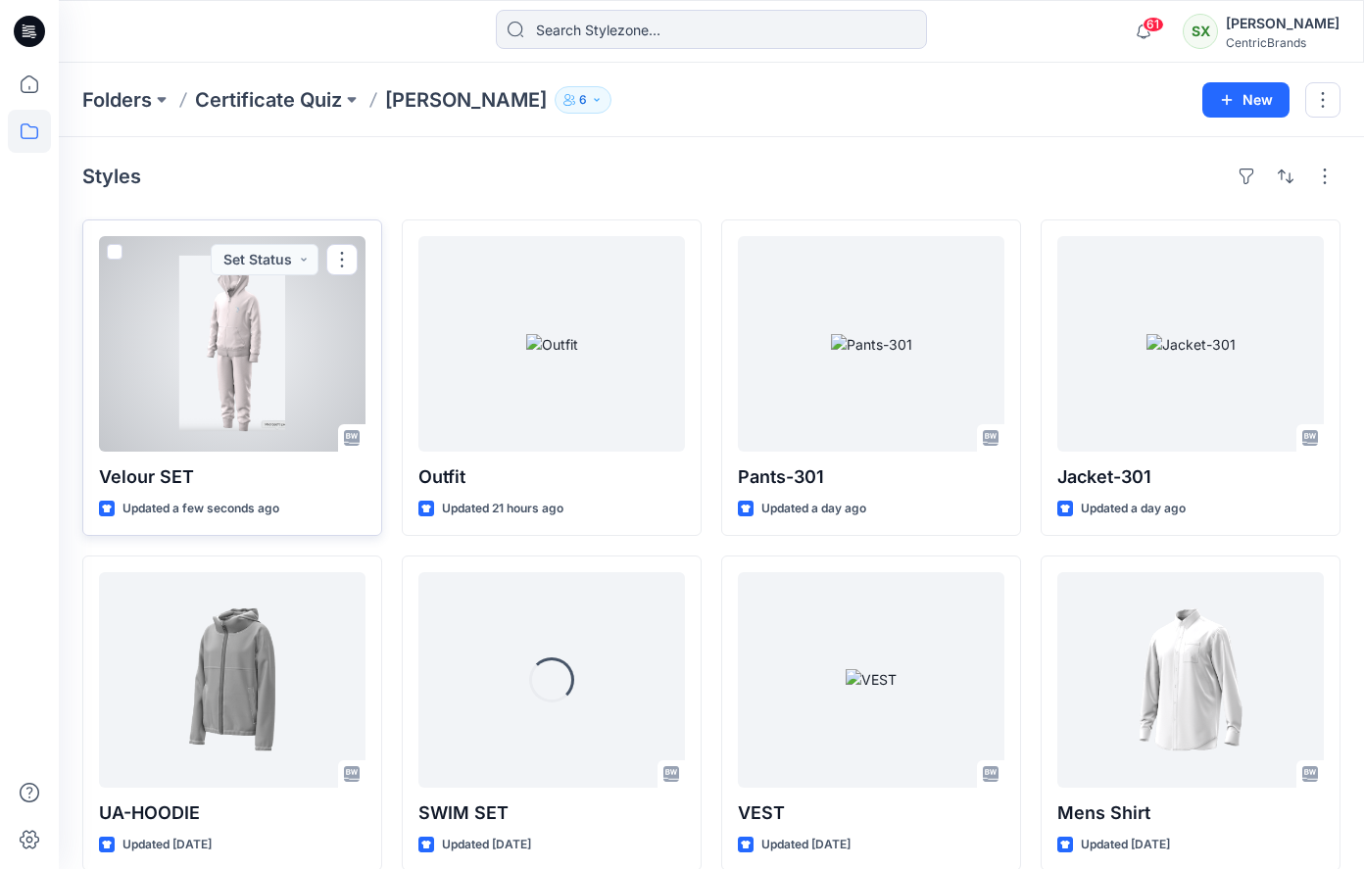
click at [245, 345] on div at bounding box center [232, 344] width 267 height 216
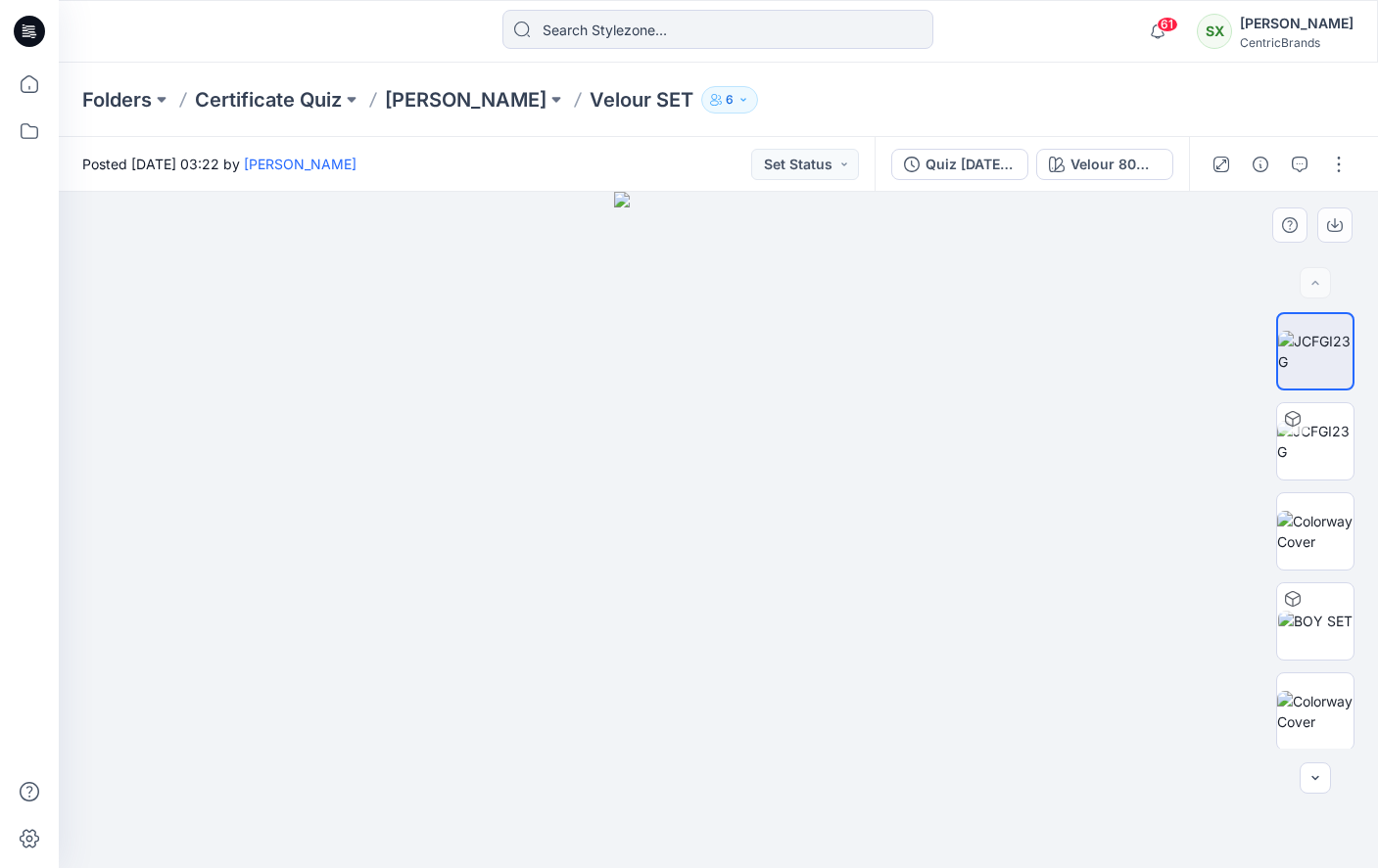
click at [763, 437] on img at bounding box center [719, 529] width 210 height 676
click at [1301, 343] on img at bounding box center [1315, 351] width 74 height 41
drag, startPoint x: 976, startPoint y: 390, endPoint x: 1015, endPoint y: 530, distance: 145.3
click at [937, 347] on div at bounding box center [718, 529] width 1319 height 676
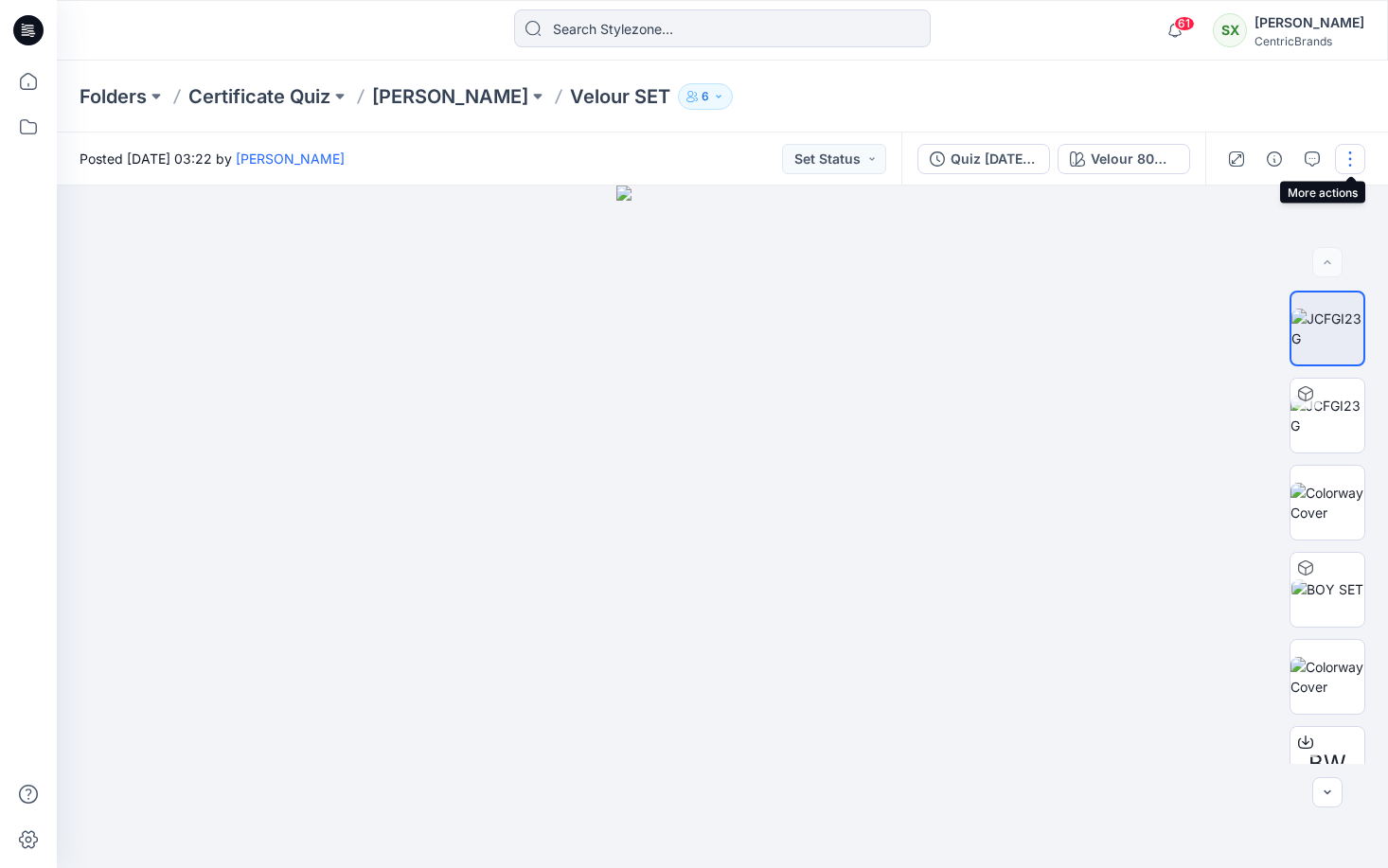
click at [1331, 157] on button "button" at bounding box center [1349, 158] width 30 height 30
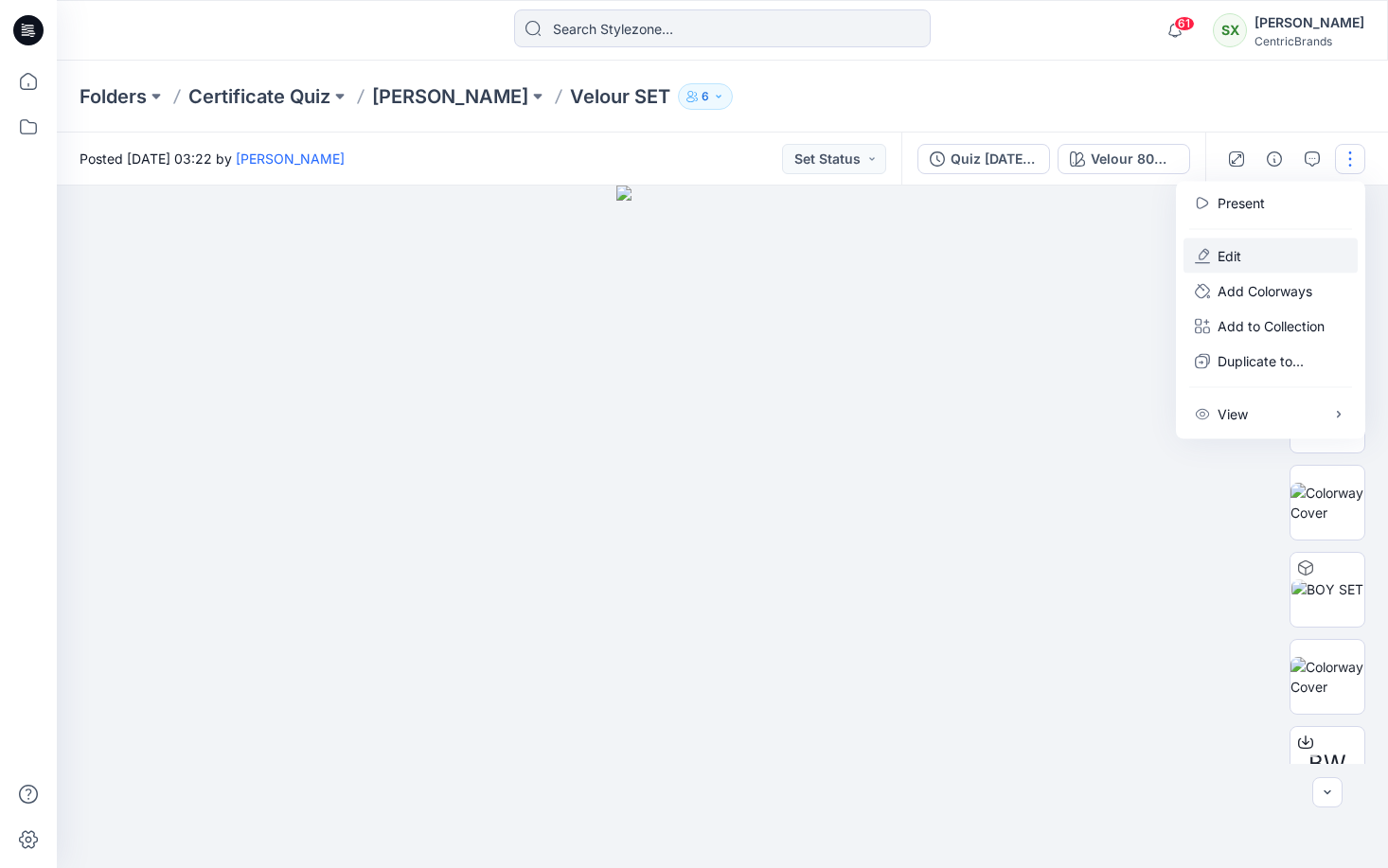
click at [1232, 259] on p "Edit" at bounding box center [1229, 256] width 24 height 20
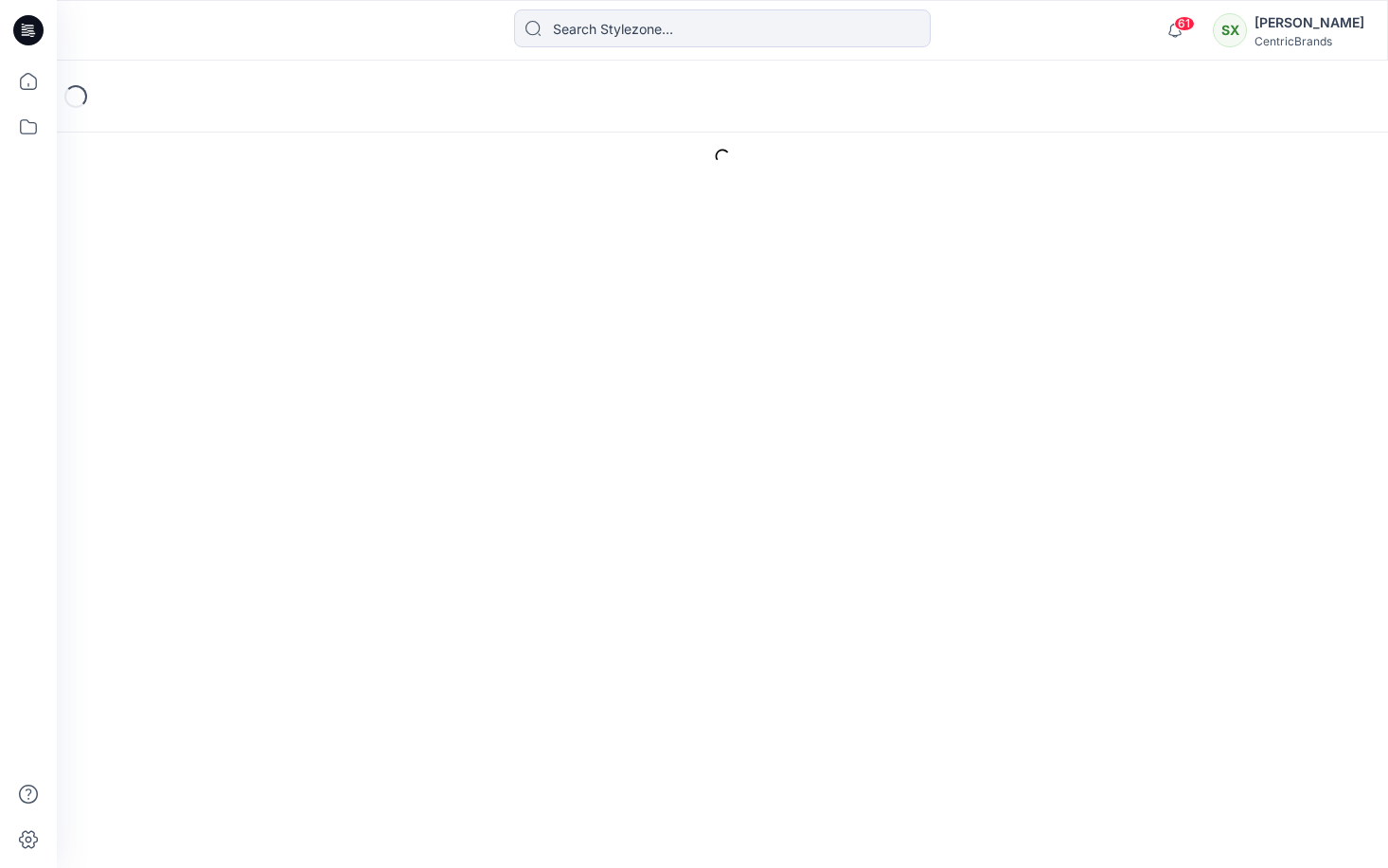
type input "Velour SET"
type input "Velour 80% Cotton, 20% Polyester 260 Grams / sq meter"
type input "Default Thumbnail"
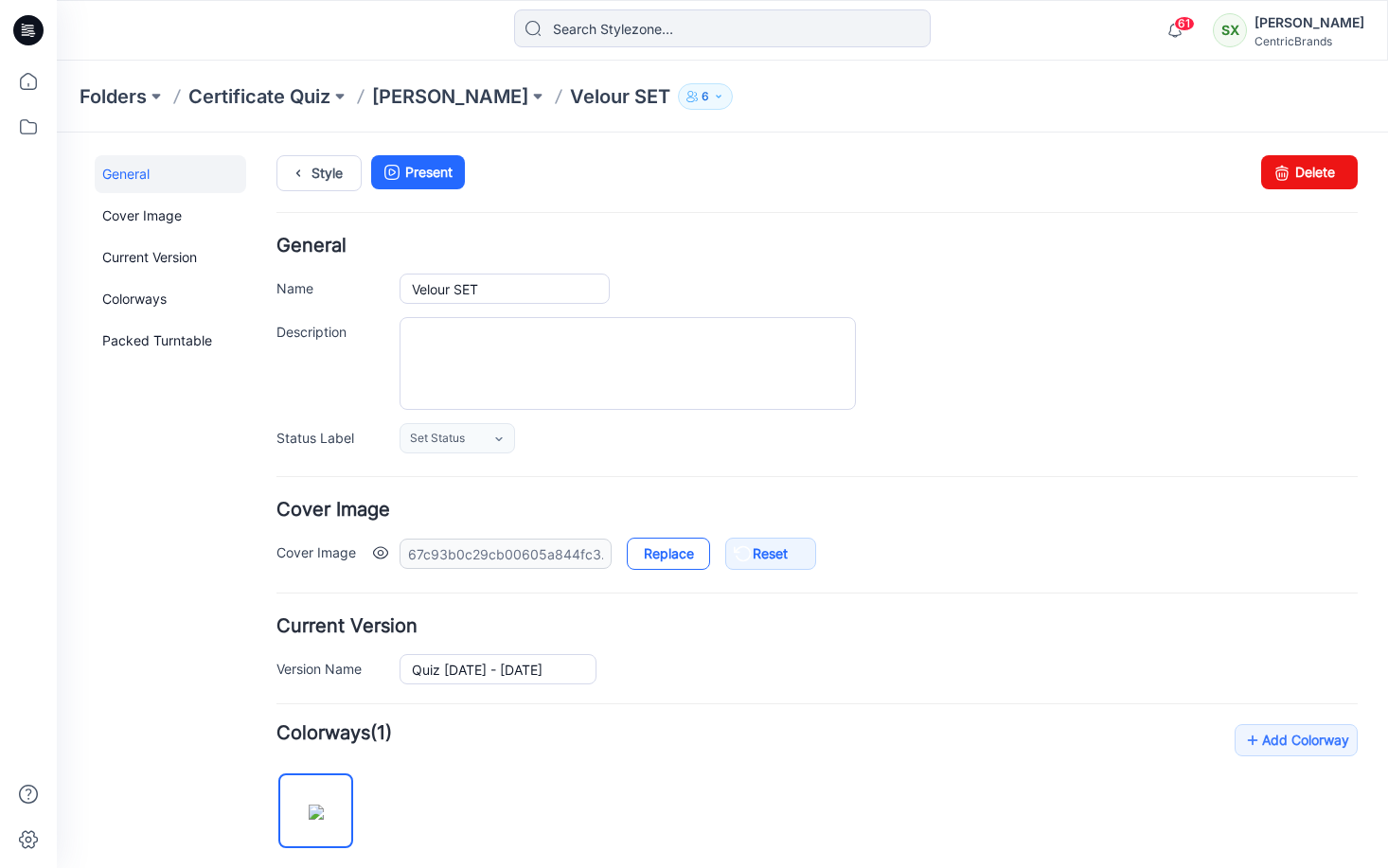
click at [666, 556] on link "Replace" at bounding box center [668, 553] width 83 height 32
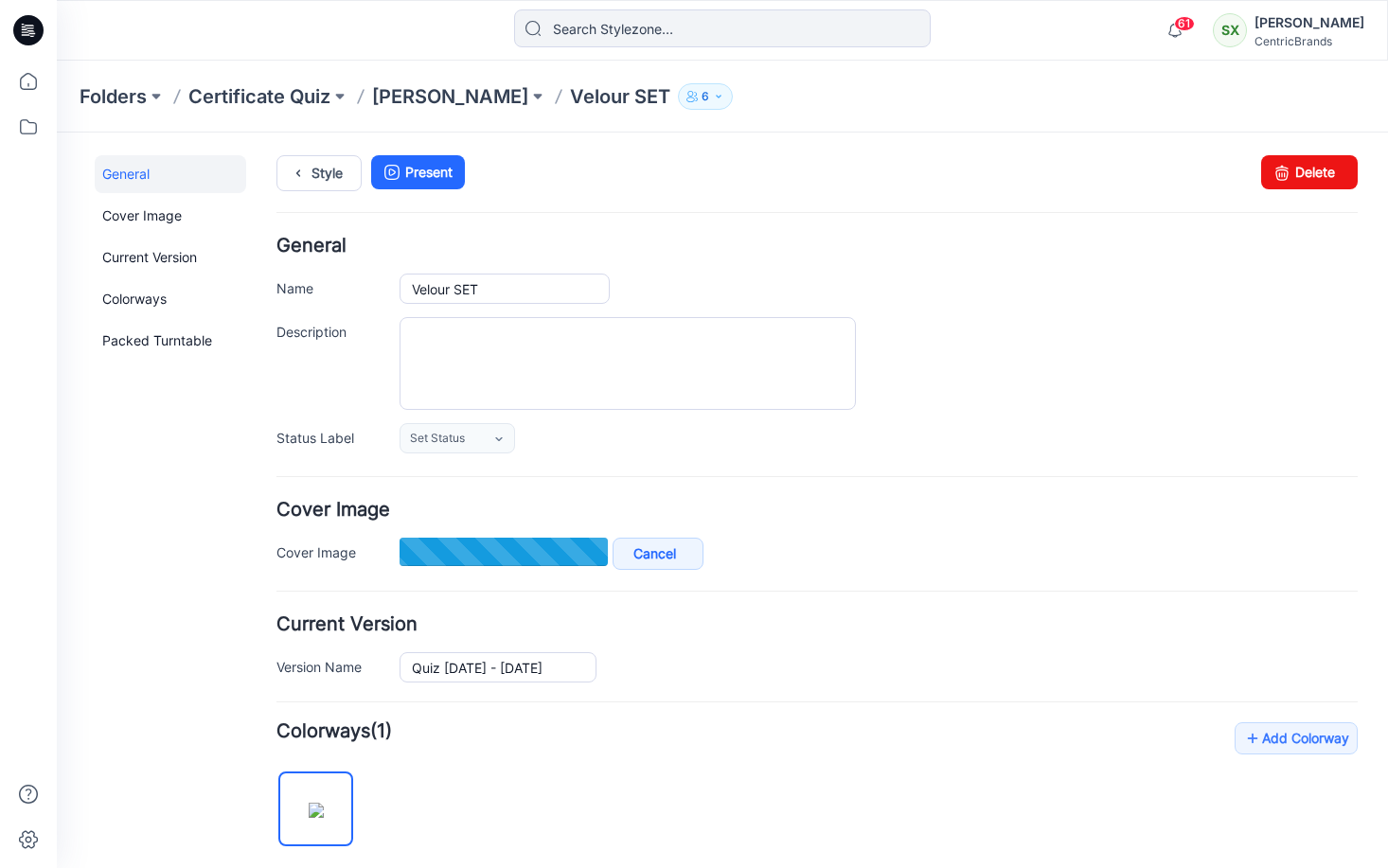
type input "Screenshot [DATE] 15.03.51.png"
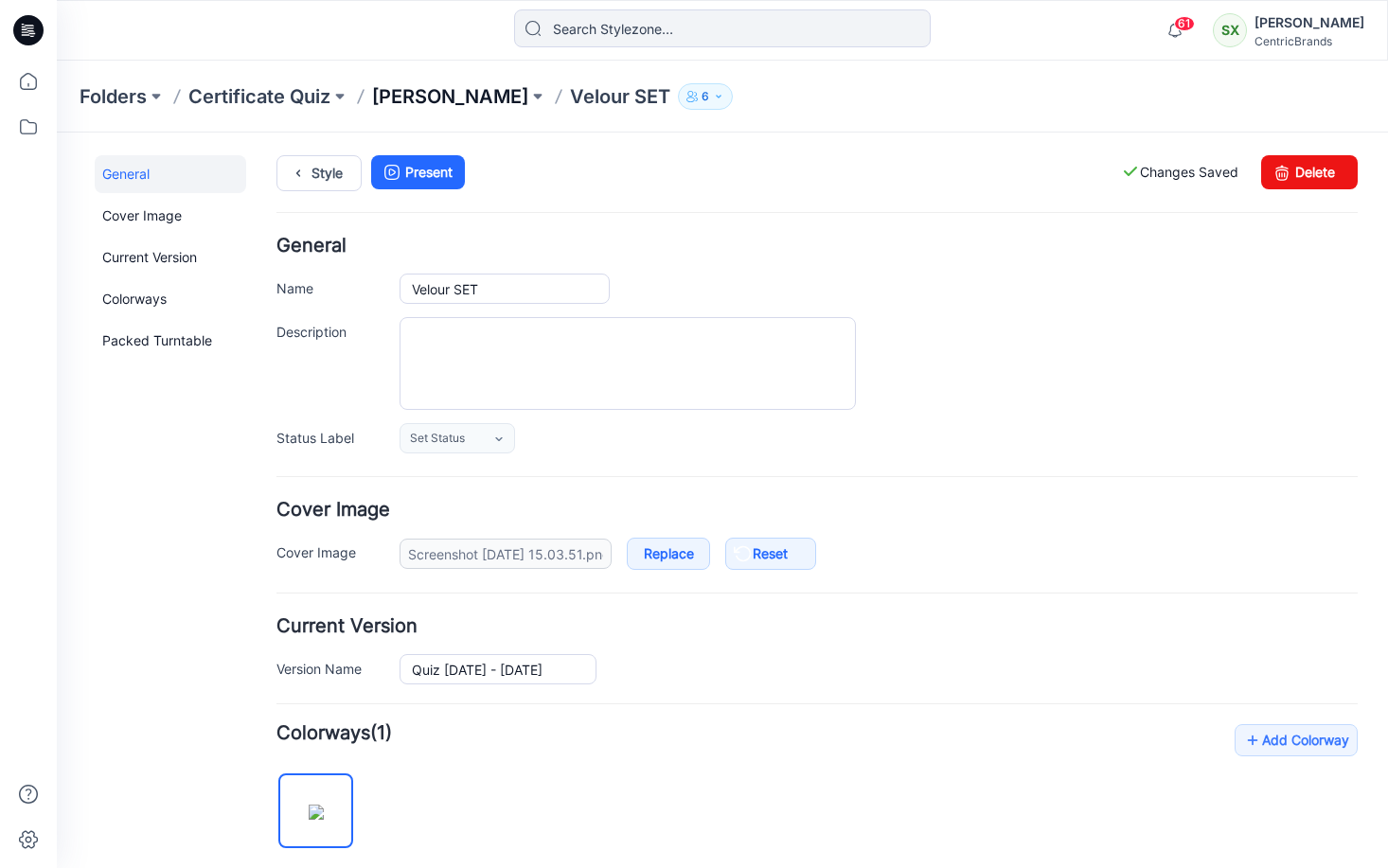
click at [411, 93] on p "[PERSON_NAME]" at bounding box center [450, 96] width 156 height 26
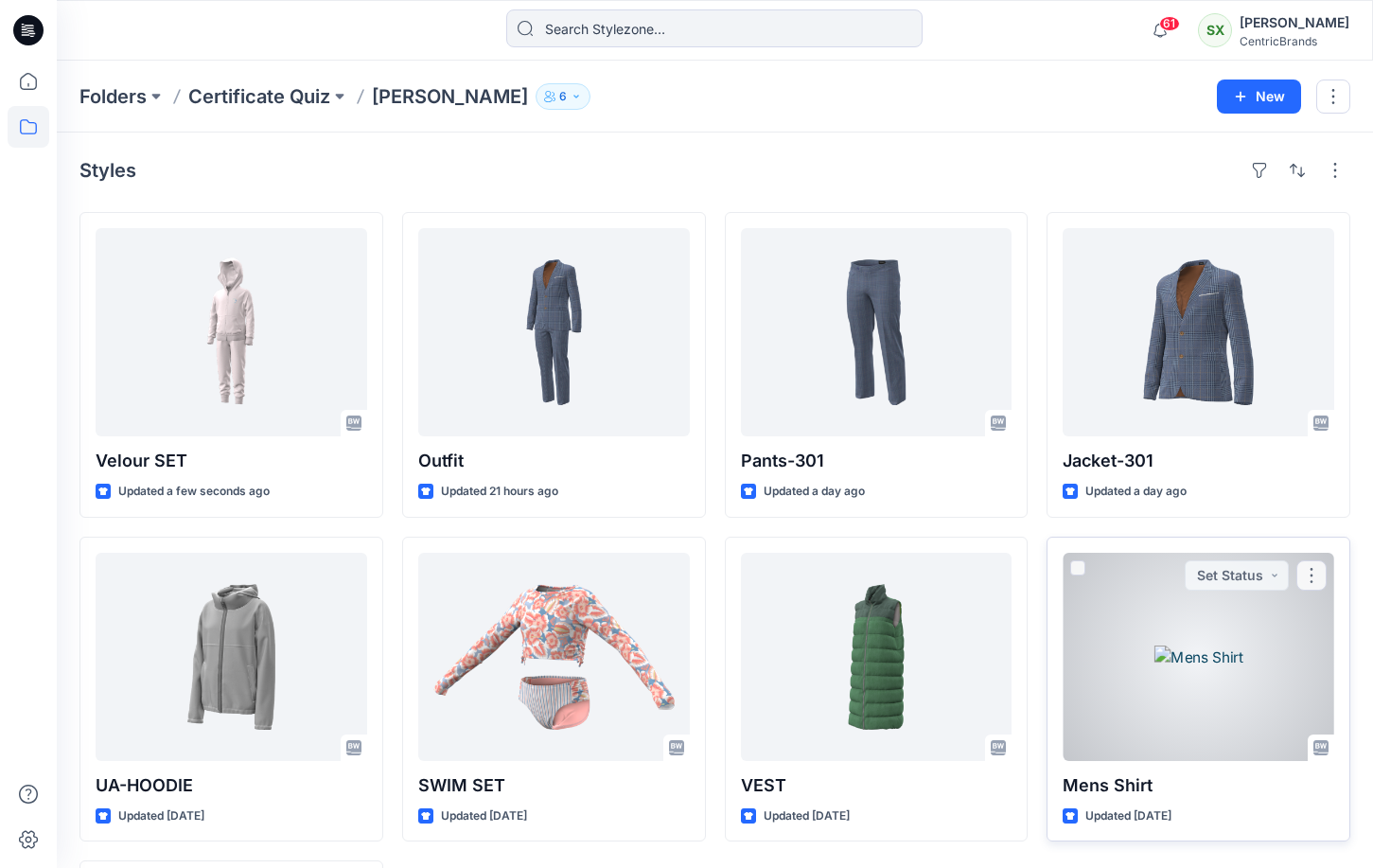
drag, startPoint x: 1135, startPoint y: 632, endPoint x: 1145, endPoint y: 633, distance: 10.0
click at [1145, 633] on div at bounding box center [1198, 657] width 271 height 209
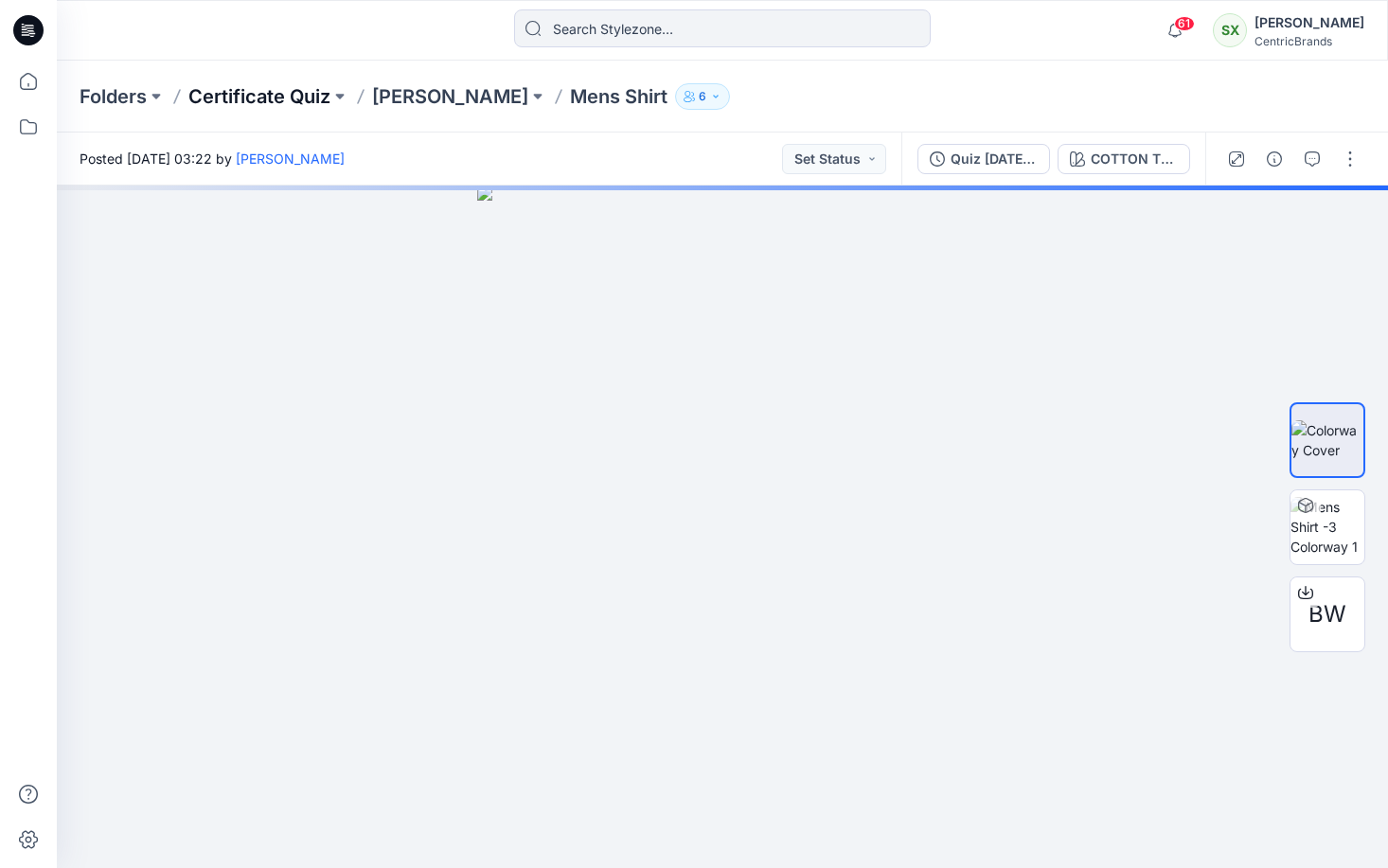
click at [254, 95] on p "Certificate Quiz" at bounding box center [259, 96] width 142 height 26
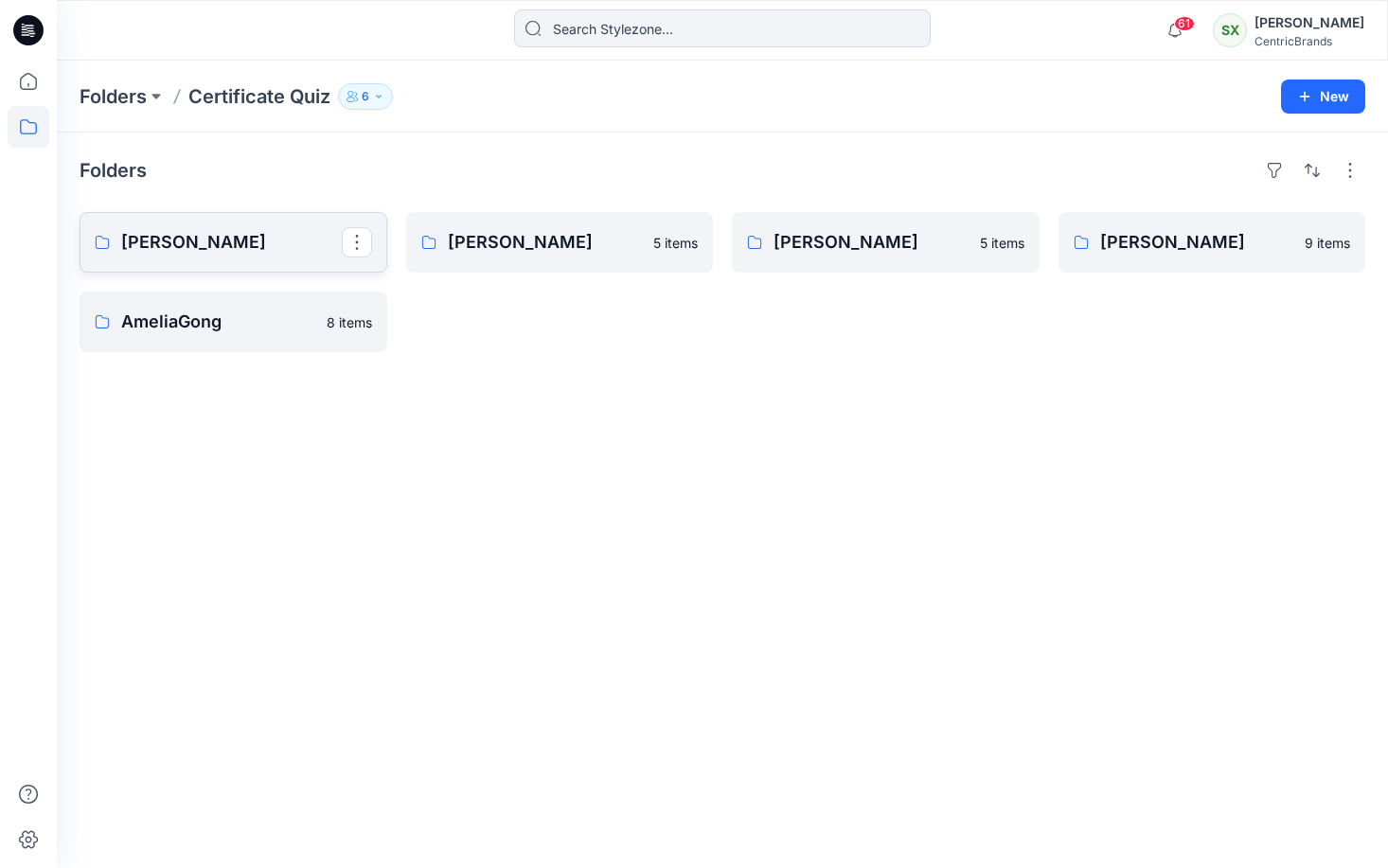
click at [299, 243] on p "[PERSON_NAME]" at bounding box center [231, 241] width 220 height 26
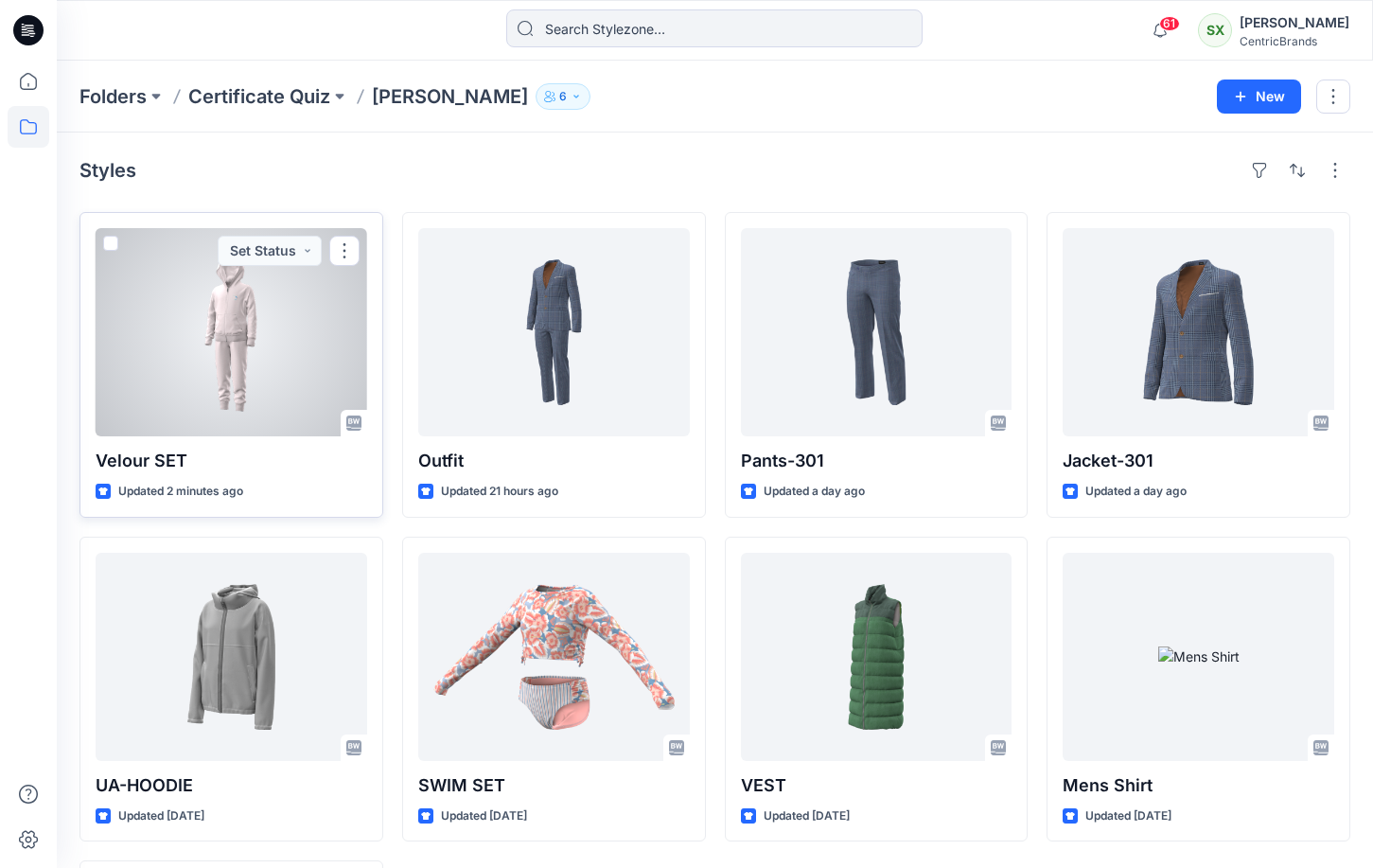
click at [219, 338] on div at bounding box center [231, 332] width 271 height 209
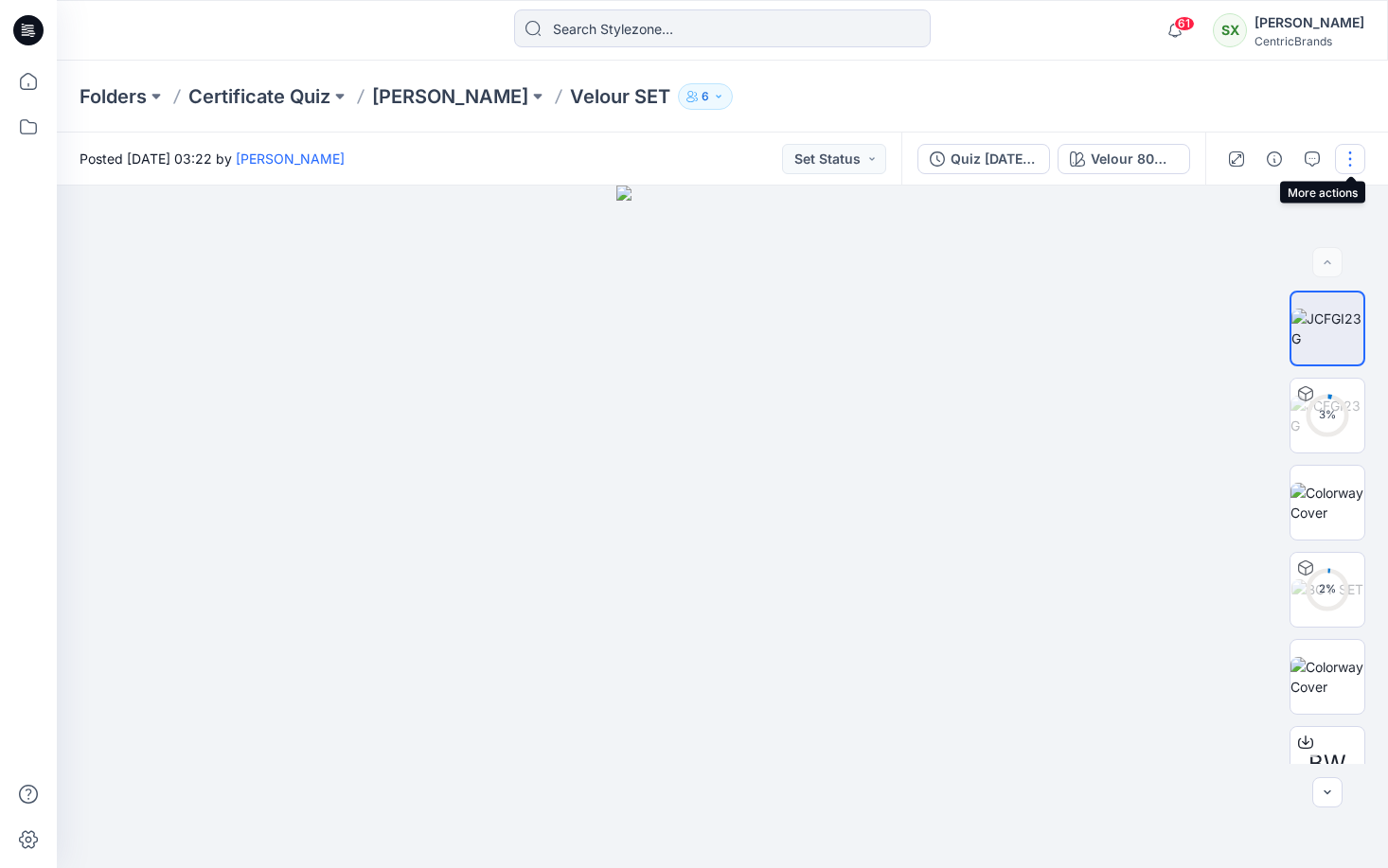
click at [1355, 158] on button "button" at bounding box center [1349, 158] width 30 height 30
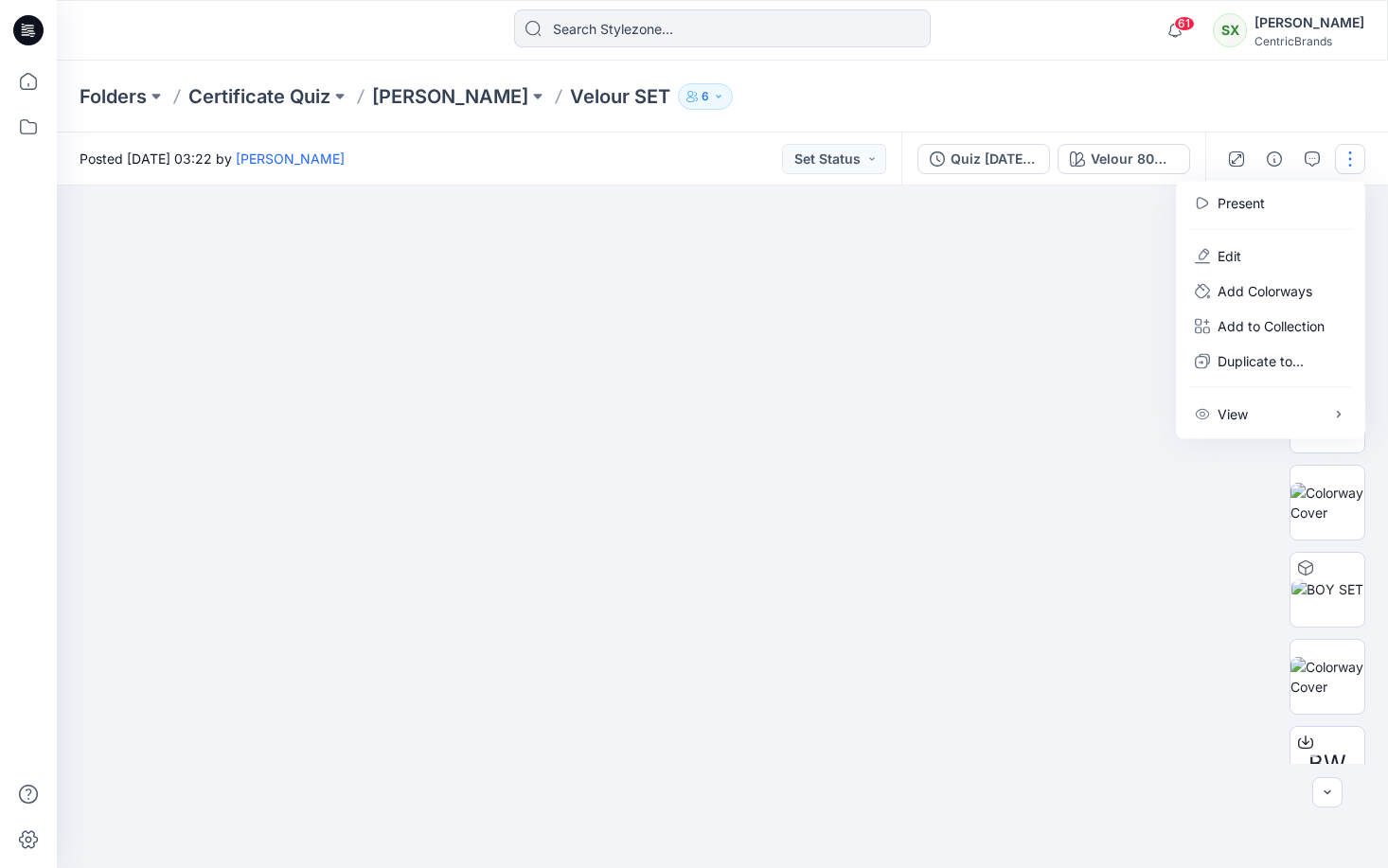
click at [1351, 156] on button "button" at bounding box center [1349, 158] width 30 height 30
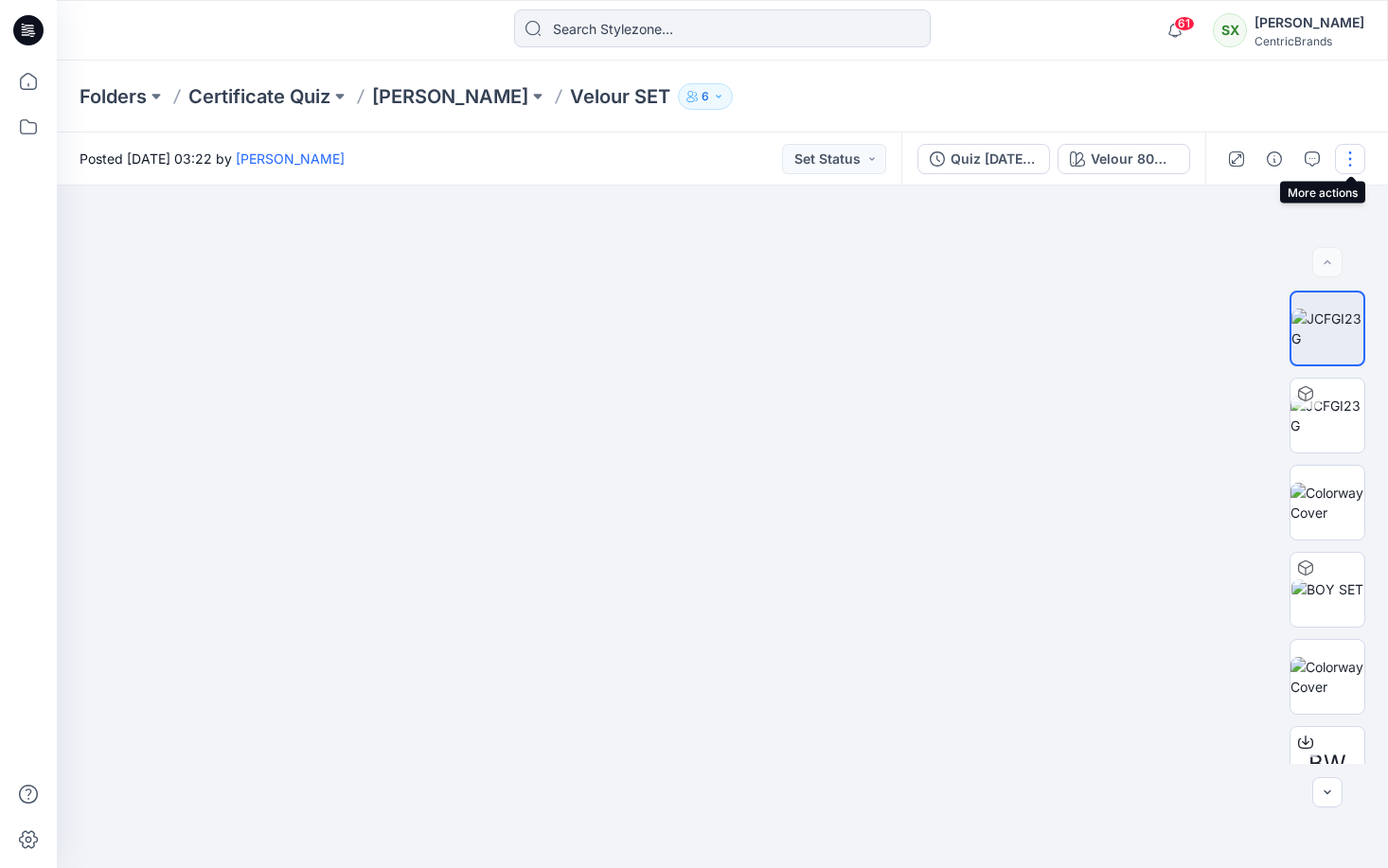
click at [1350, 155] on button "button" at bounding box center [1349, 158] width 30 height 30
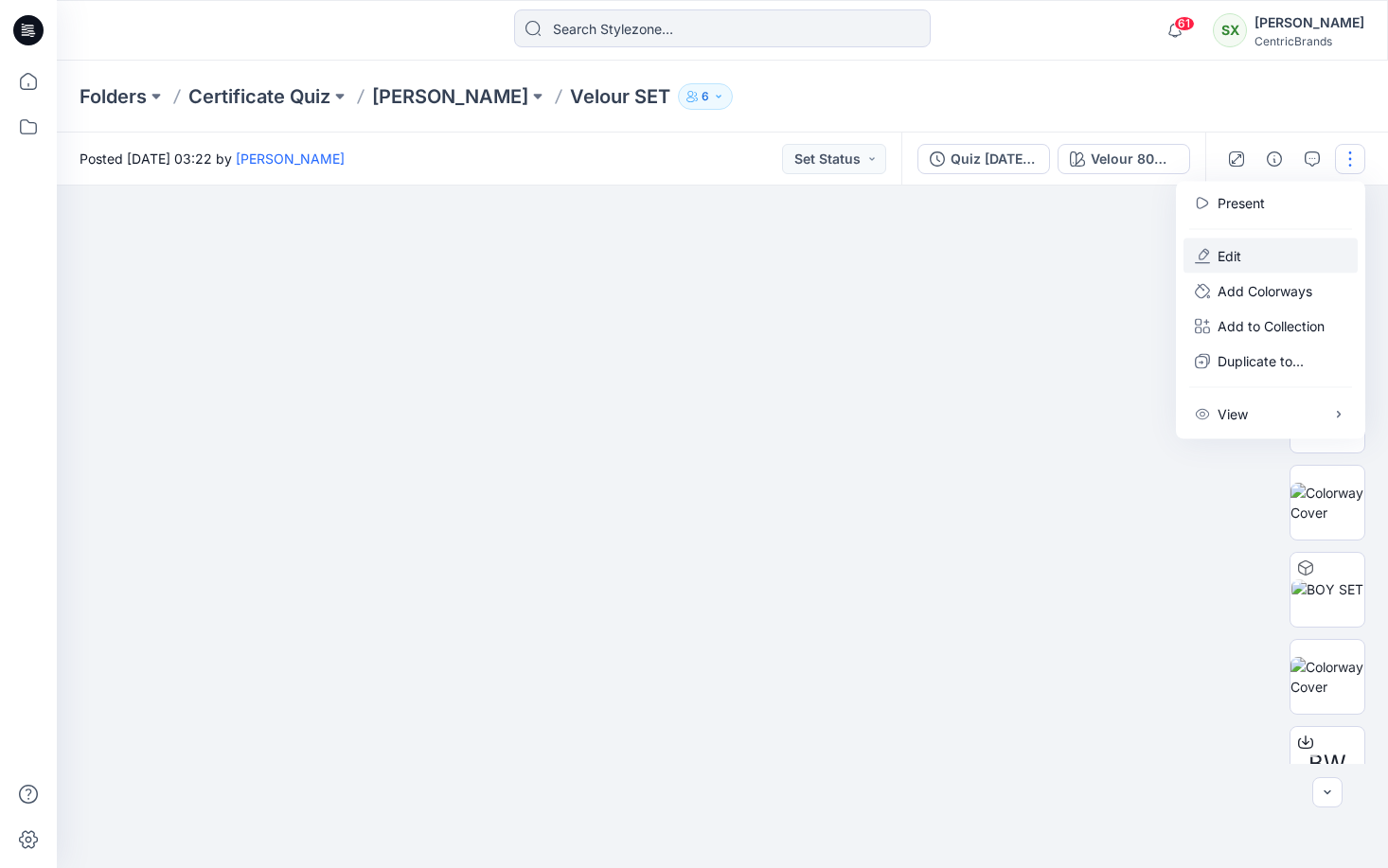
click at [1222, 253] on p "Edit" at bounding box center [1229, 256] width 24 height 20
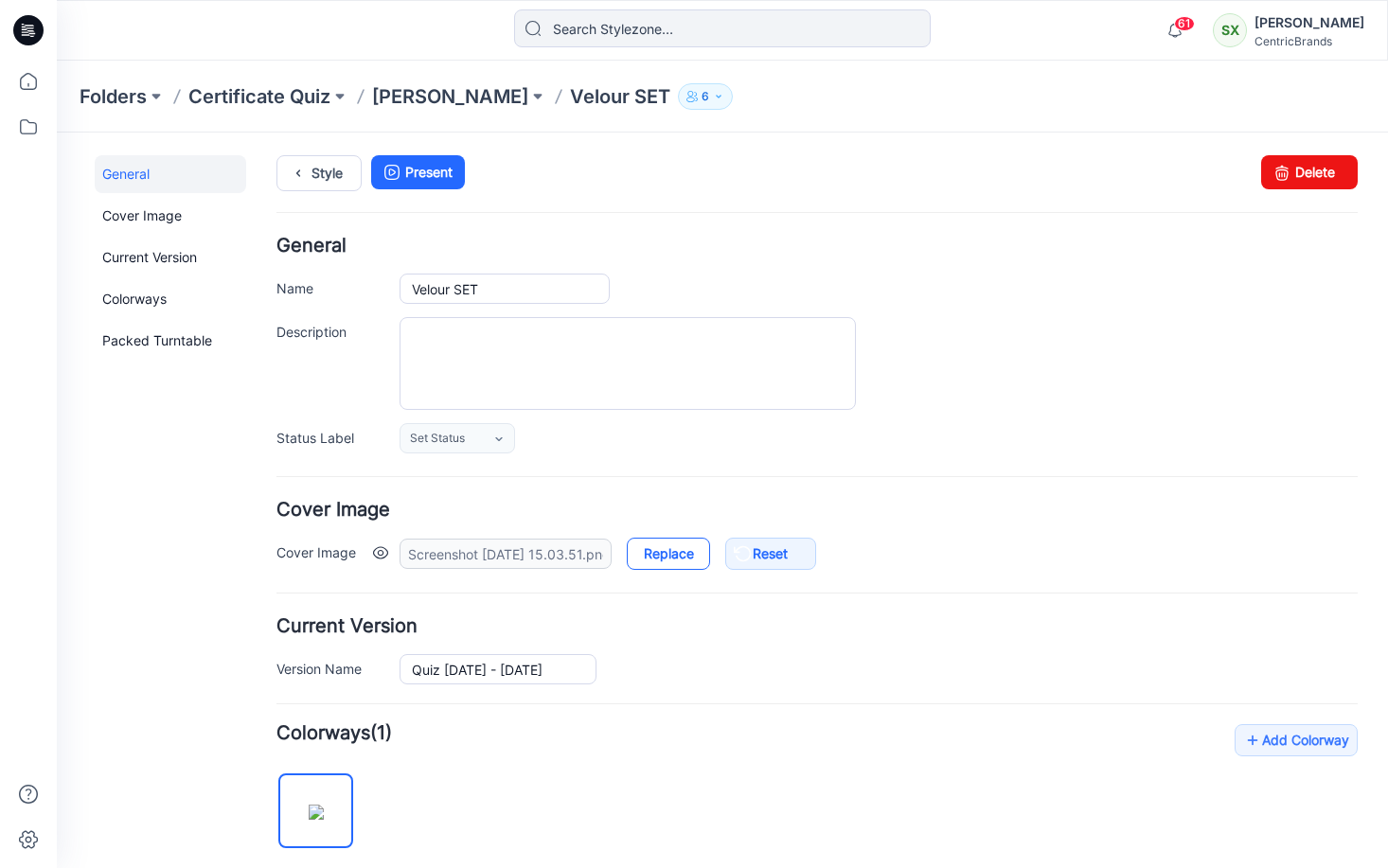
click at [666, 555] on link "Replace" at bounding box center [668, 553] width 83 height 32
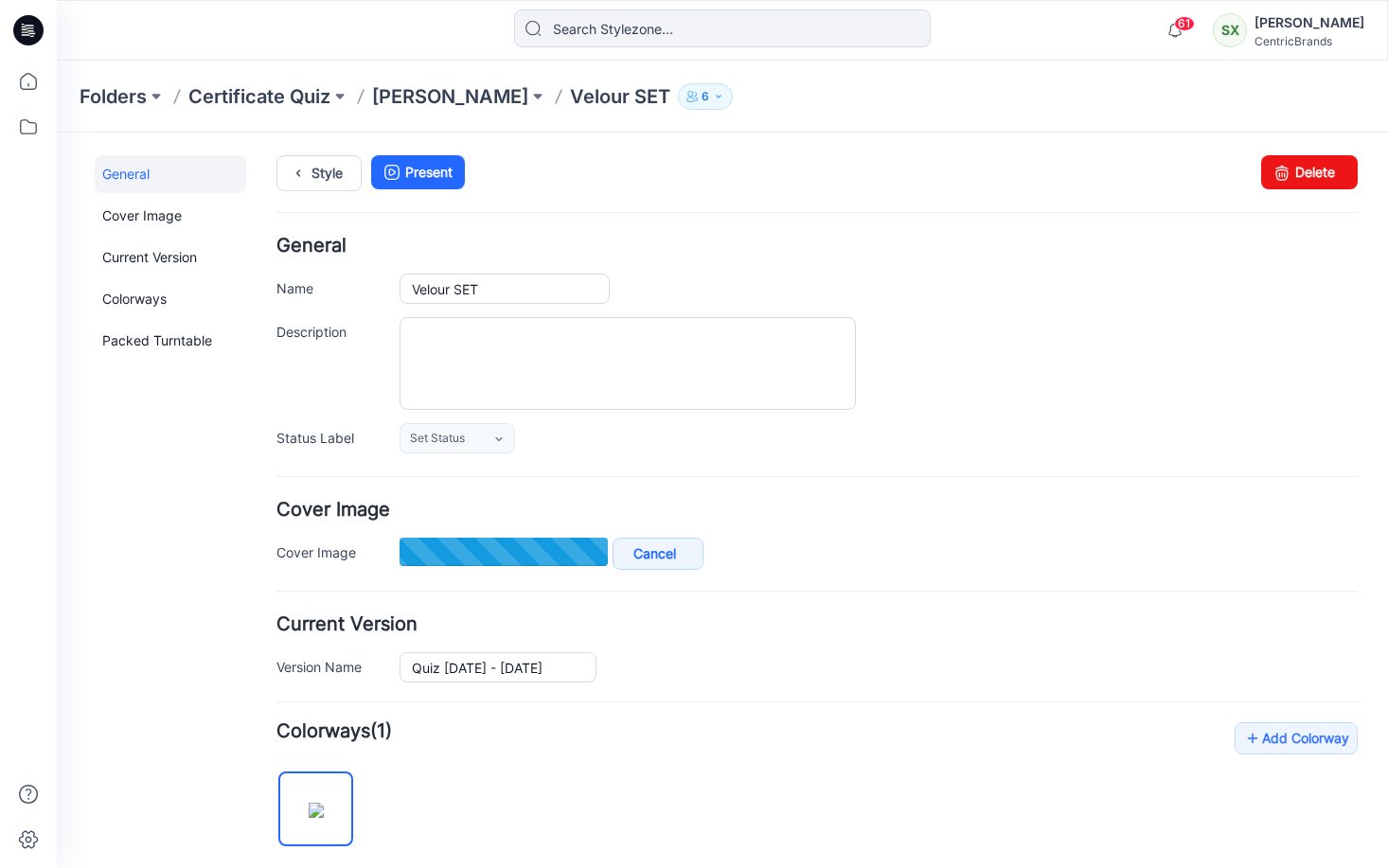
type input "GIRL SET_Colorway 1.png"
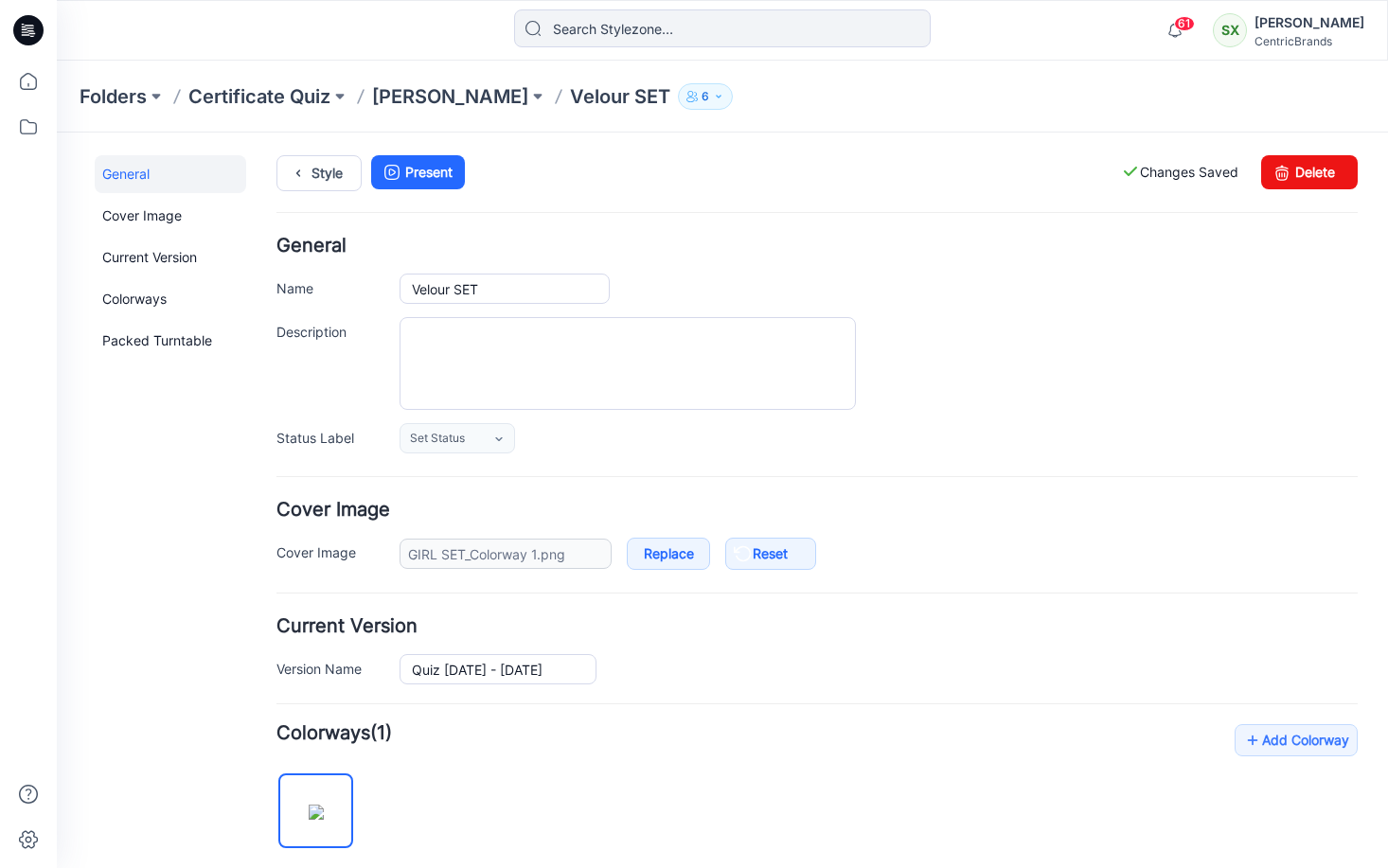
click at [570, 96] on p "Velour SET" at bounding box center [620, 96] width 100 height 26
click at [450, 97] on p "[PERSON_NAME]" at bounding box center [450, 96] width 156 height 26
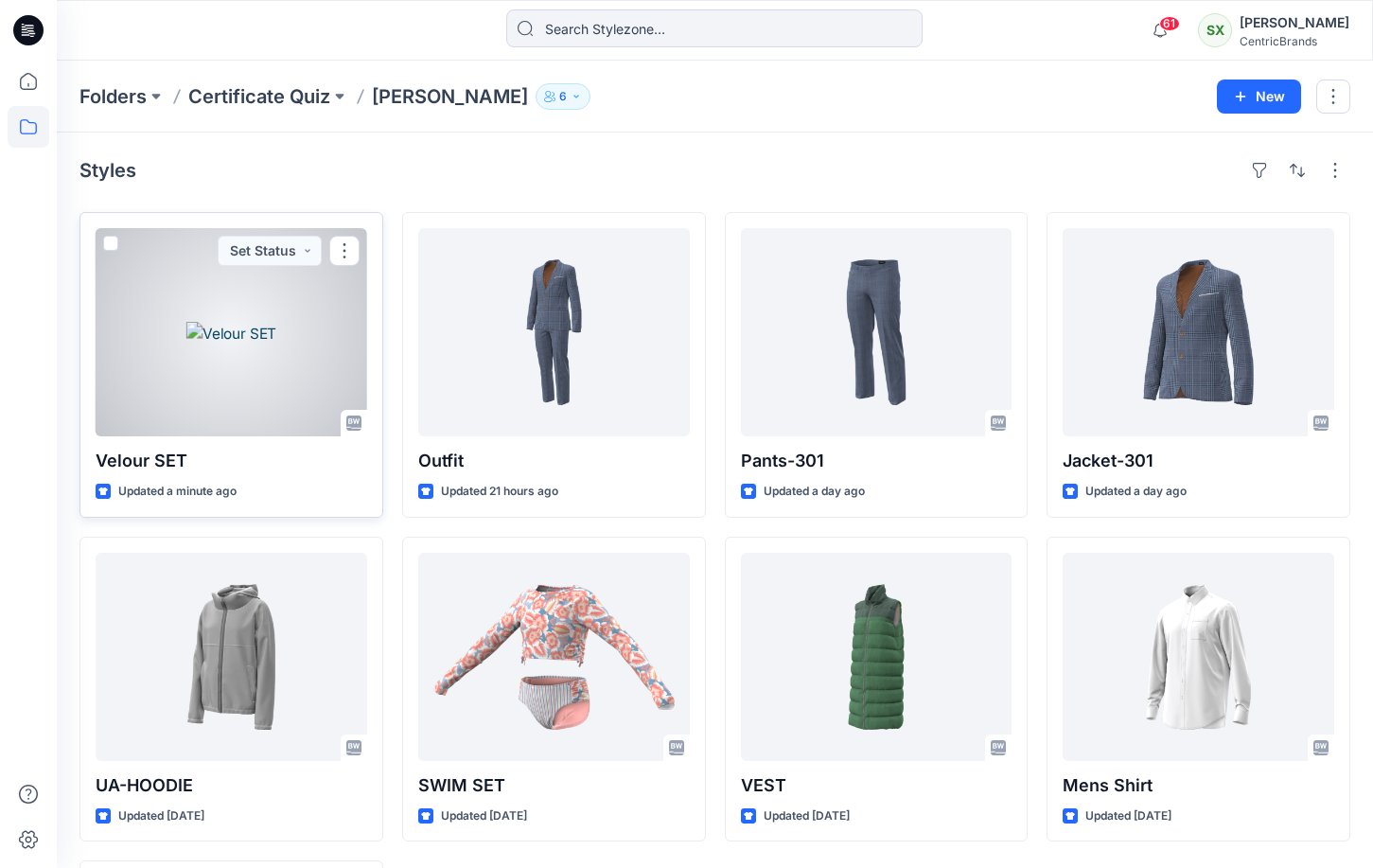
click at [216, 317] on div at bounding box center [231, 332] width 271 height 209
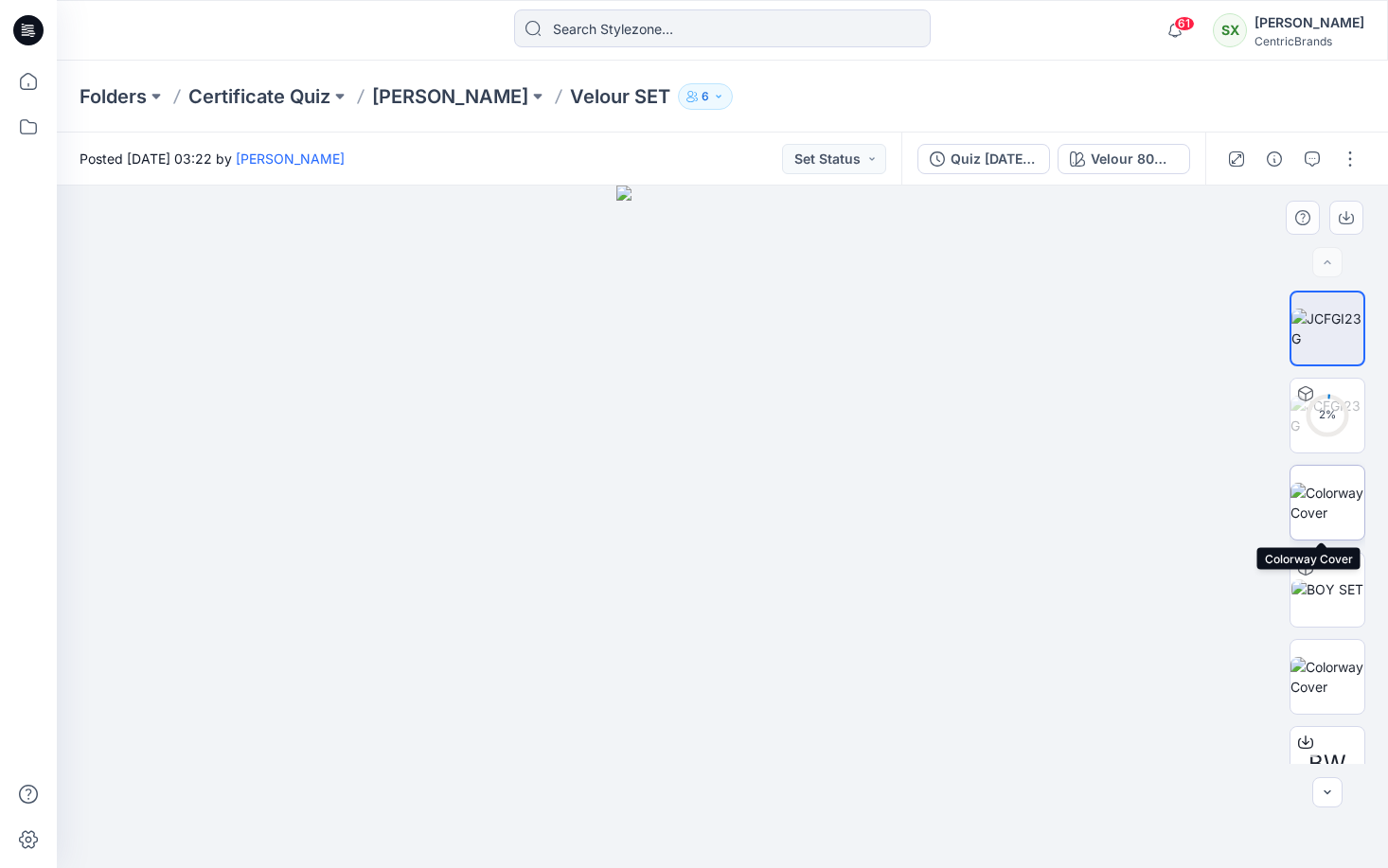
click at [1320, 493] on img at bounding box center [1327, 502] width 73 height 40
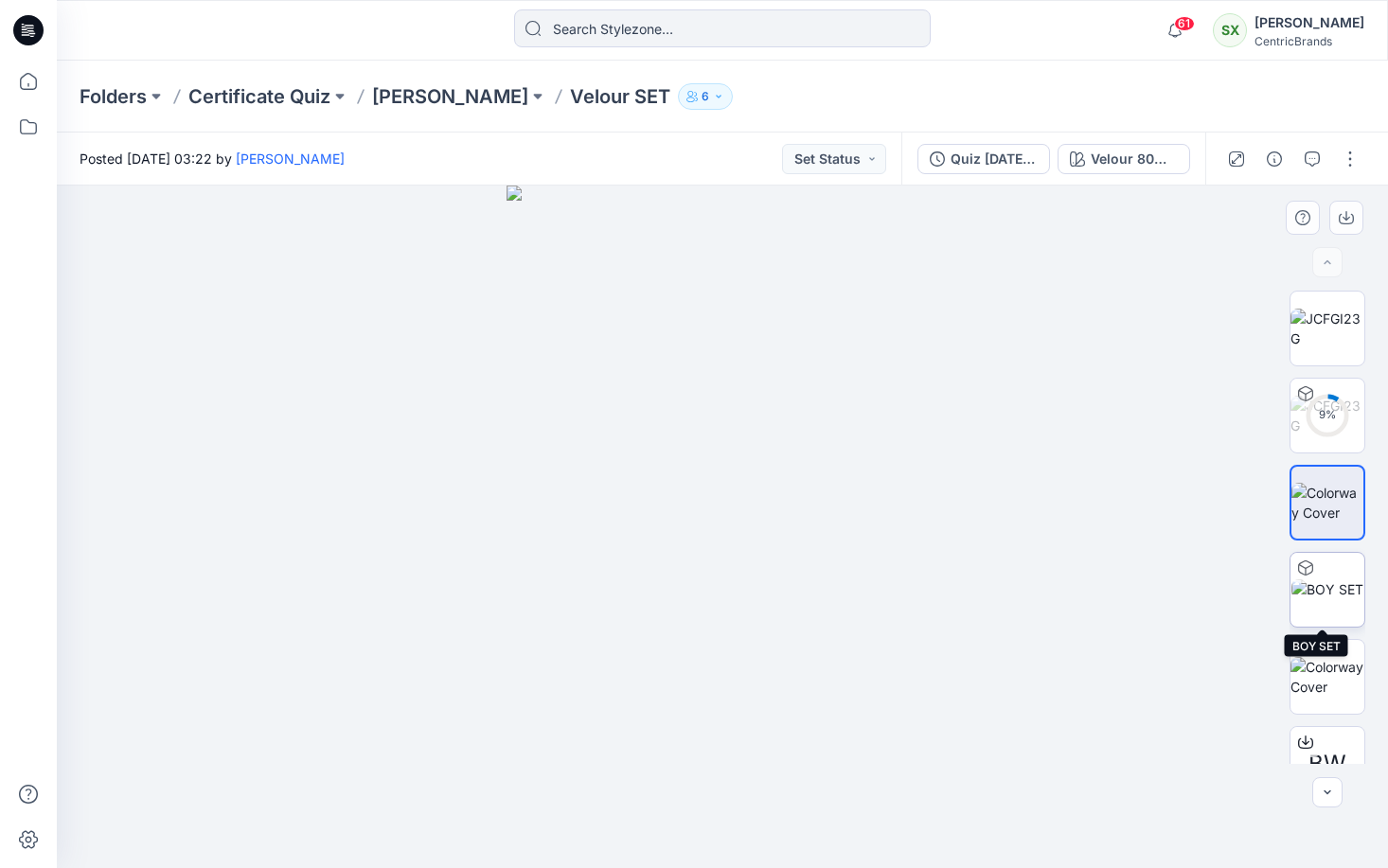
click at [1329, 579] on img at bounding box center [1327, 589] width 71 height 20
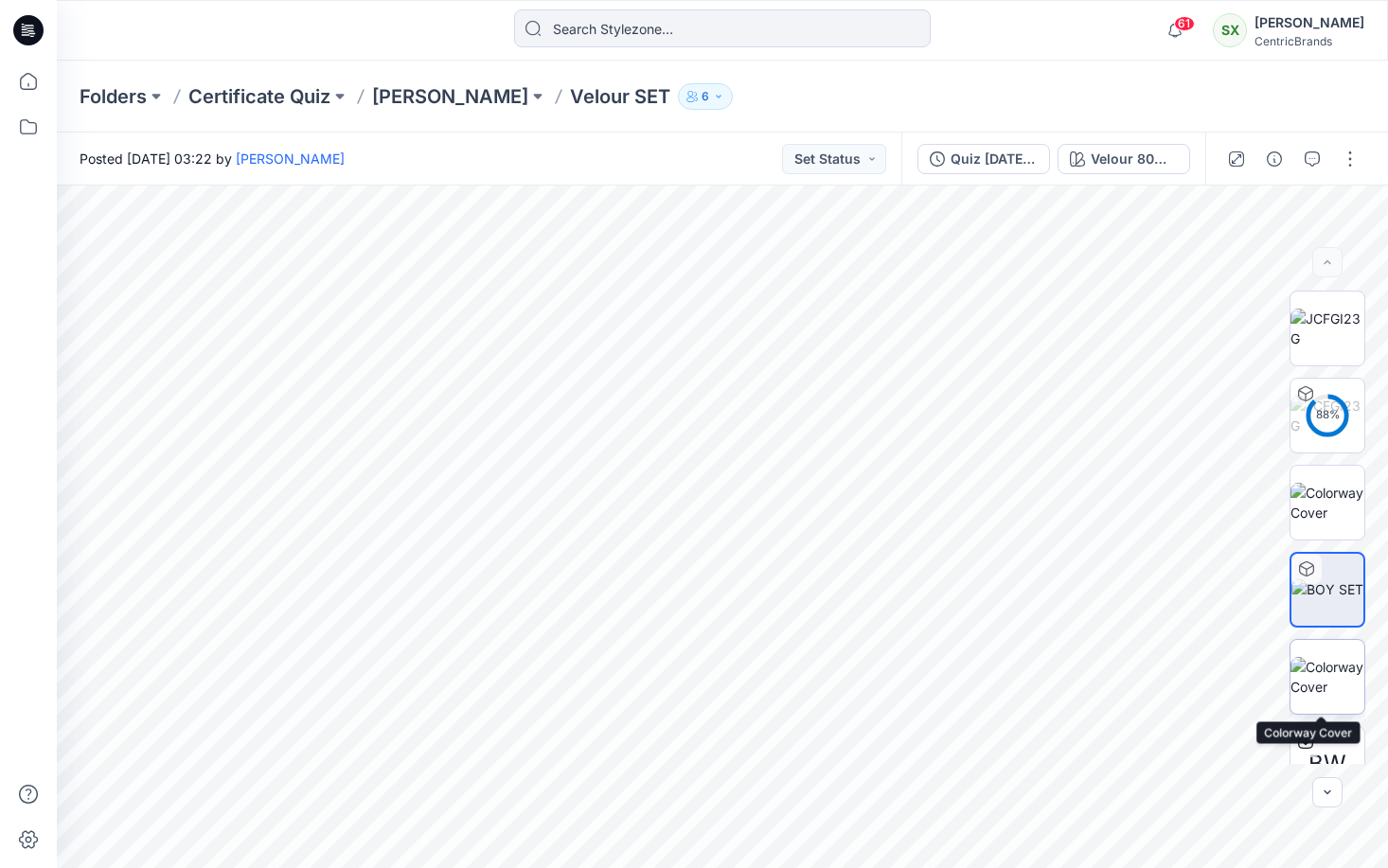
click at [1331, 679] on img at bounding box center [1327, 676] width 73 height 40
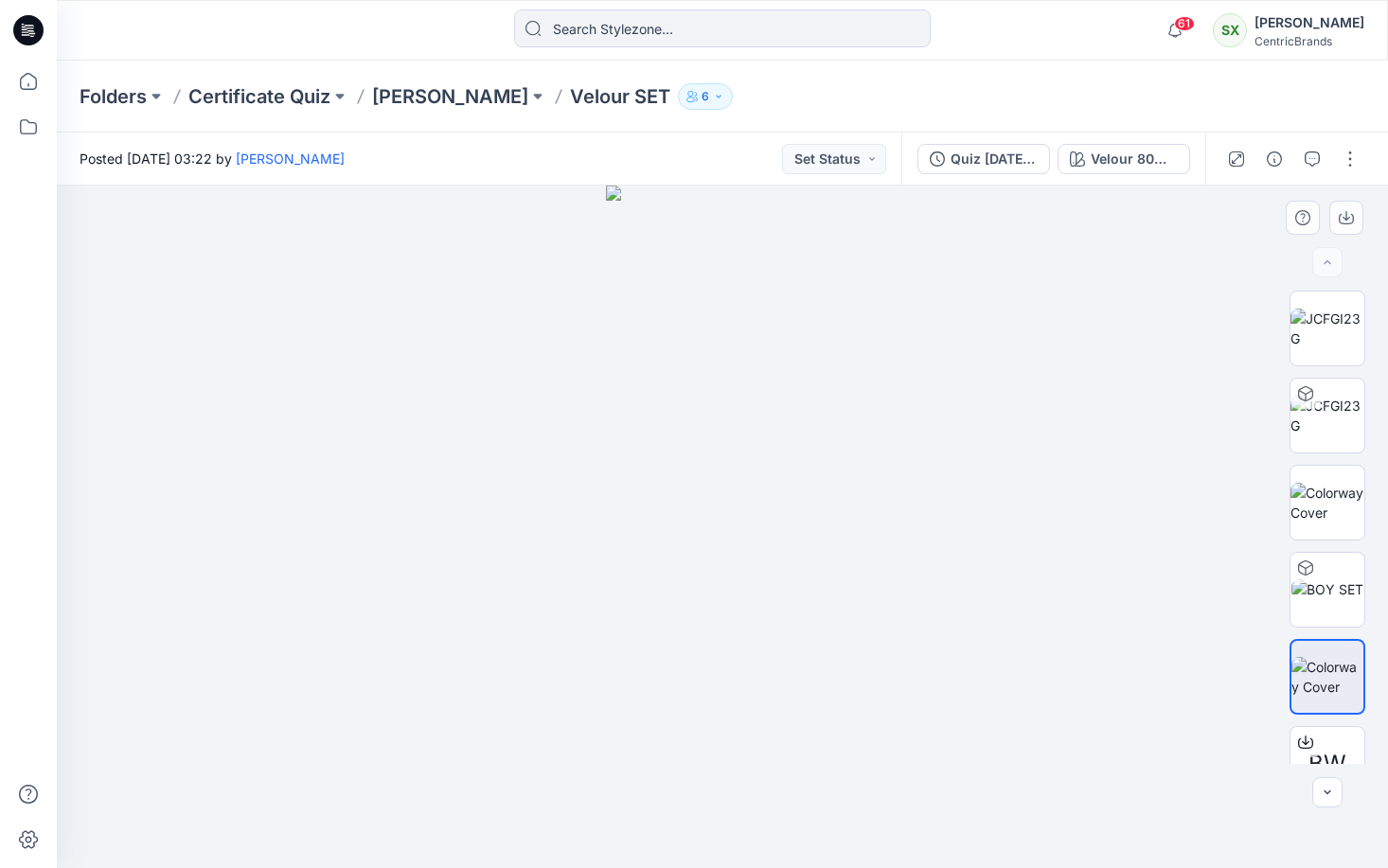
drag, startPoint x: 768, startPoint y: 282, endPoint x: 870, endPoint y: 407, distance: 161.3
click at [869, 273] on div at bounding box center [722, 526] width 1331 height 683
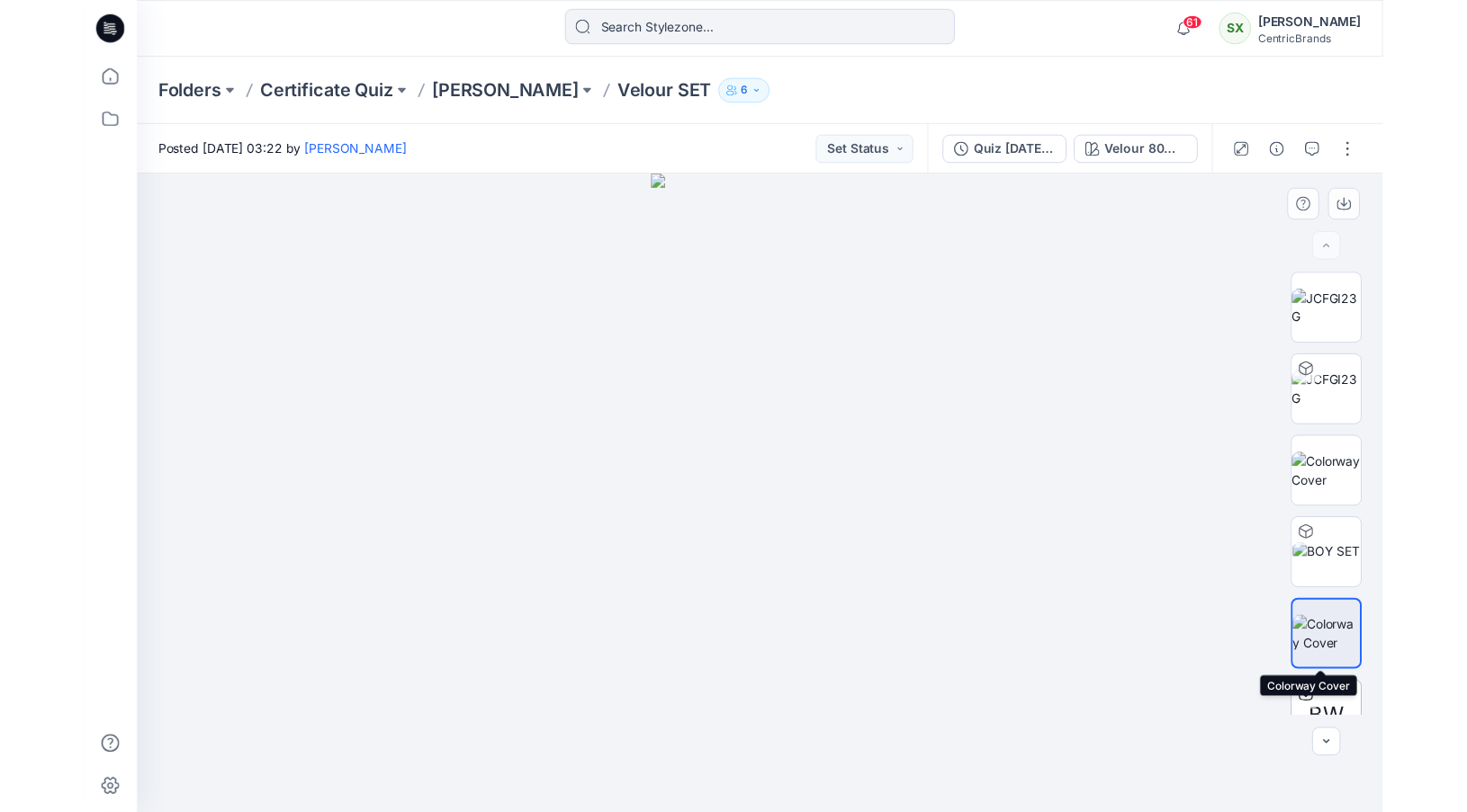
scroll to position [36, 0]
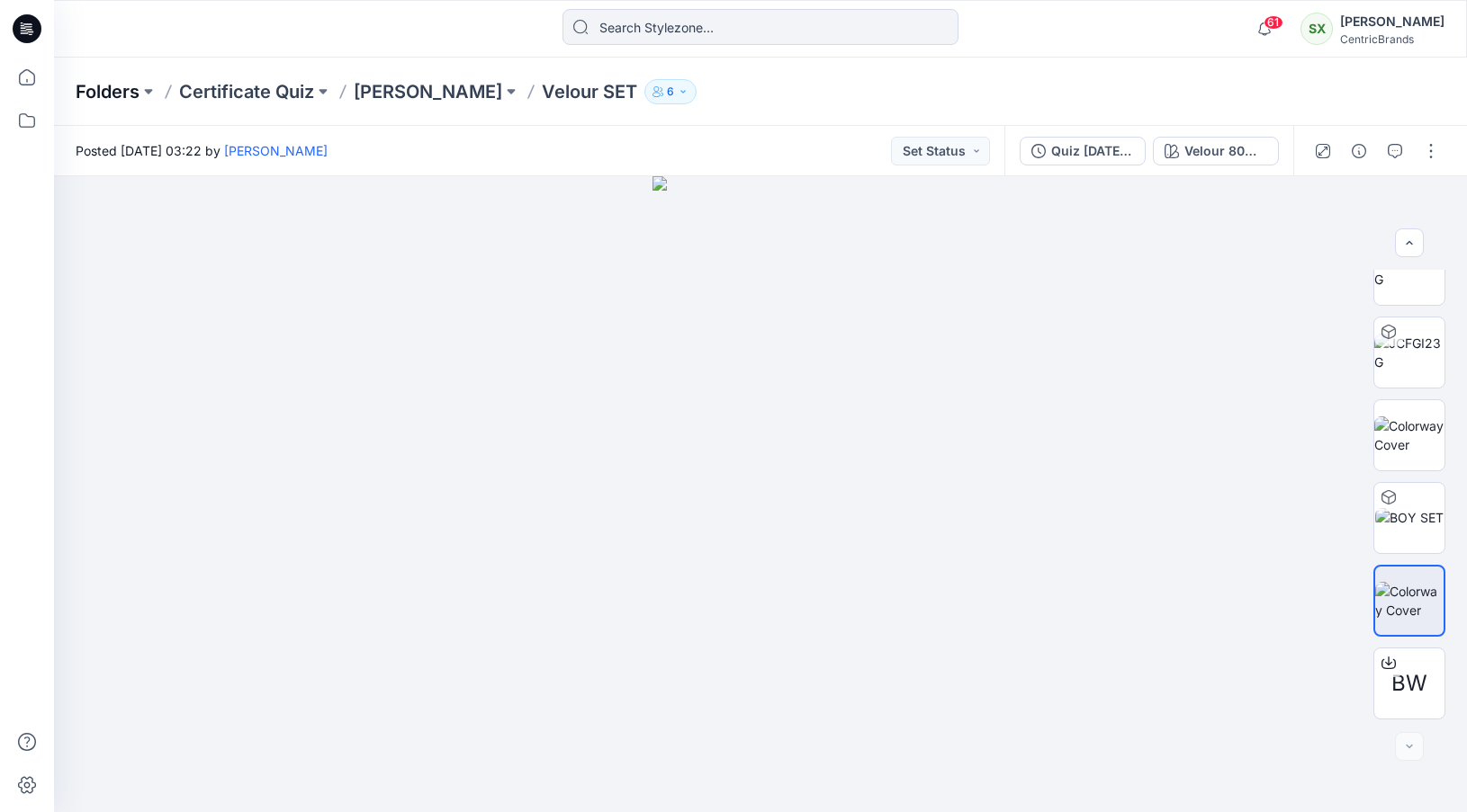
click at [116, 83] on p "Folders" at bounding box center [107, 91] width 64 height 25
